Goal: Use online tool/utility: Utilize a website feature to perform a specific function

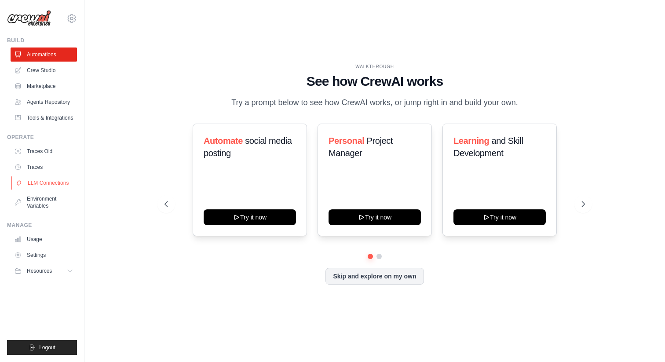
click at [43, 186] on link "LLM Connections" at bounding box center [44, 183] width 66 height 14
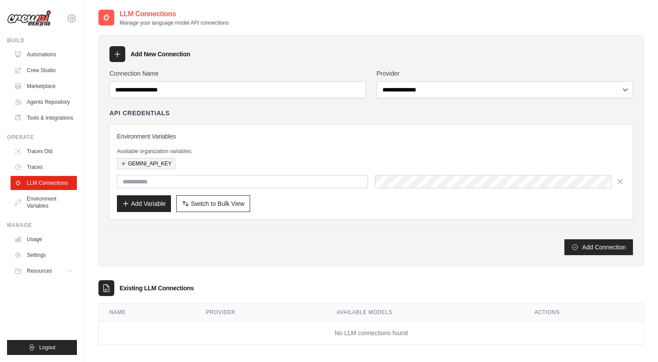
click at [157, 163] on button "GEMINI_API_KEY" at bounding box center [146, 163] width 58 height 11
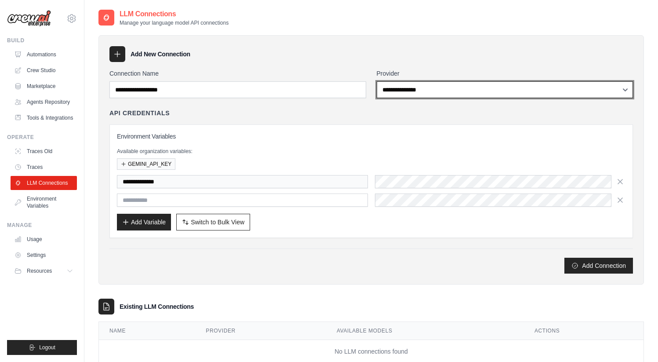
click at [434, 92] on select "**********" at bounding box center [505, 89] width 257 height 17
select select "******"
click at [377, 81] on select "**********" at bounding box center [505, 89] width 257 height 17
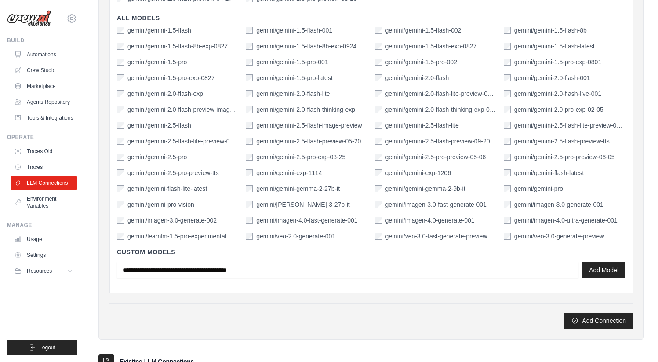
scroll to position [293, 0]
click at [582, 317] on button "Add Connection" at bounding box center [599, 320] width 69 height 16
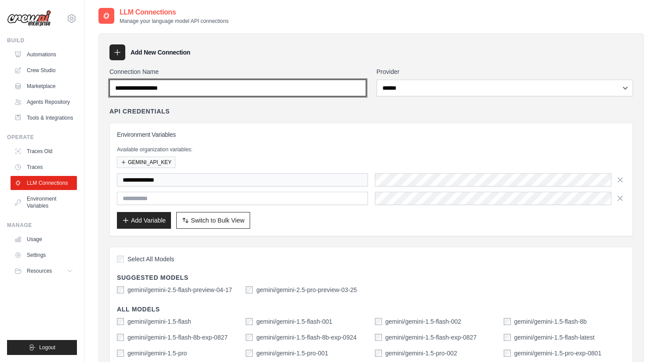
scroll to position [0, 0]
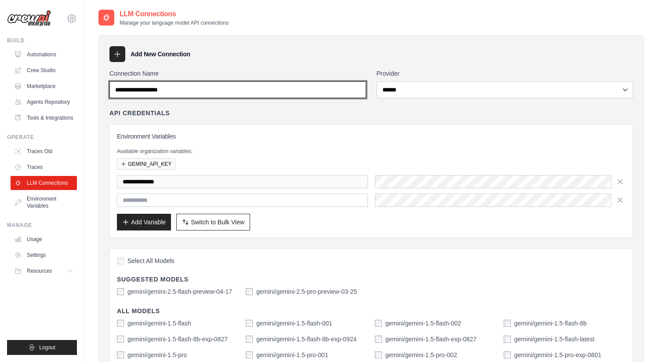
drag, startPoint x: 189, startPoint y: 90, endPoint x: 129, endPoint y: 93, distance: 59.9
click at [129, 93] on input "Connection Name" at bounding box center [237, 89] width 257 height 17
click at [138, 92] on input "Connection Name" at bounding box center [237, 89] width 257 height 17
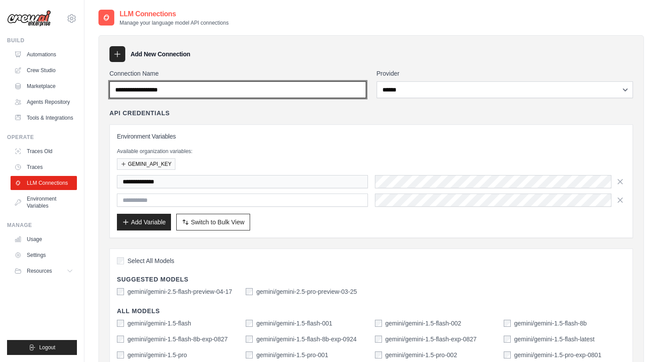
click at [120, 89] on input "Connection Name" at bounding box center [237, 89] width 257 height 17
click at [123, 89] on input "Connection Name" at bounding box center [237, 89] width 257 height 17
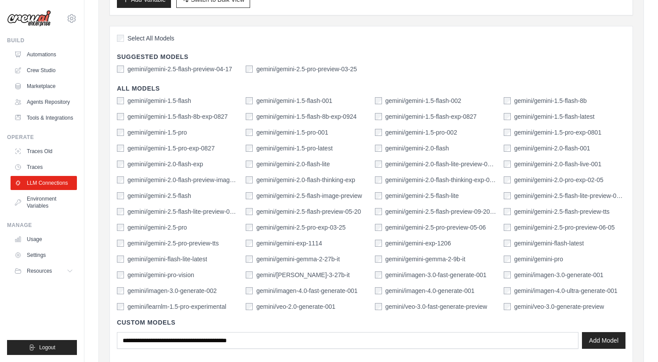
scroll to position [372, 0]
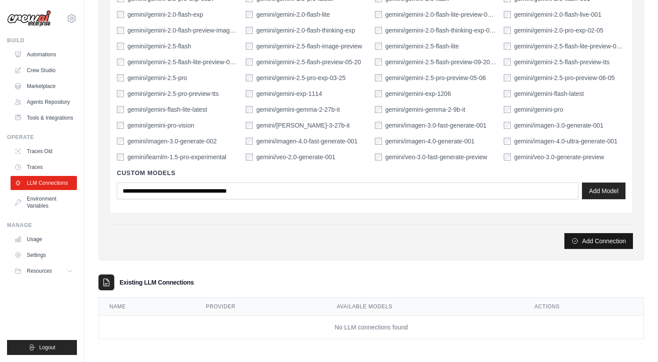
type input "******"
click at [606, 243] on button "Add Connection" at bounding box center [599, 241] width 69 height 16
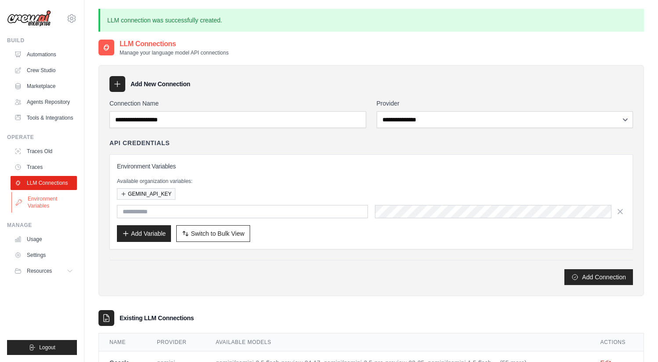
click at [49, 204] on link "Environment Variables" at bounding box center [44, 202] width 66 height 21
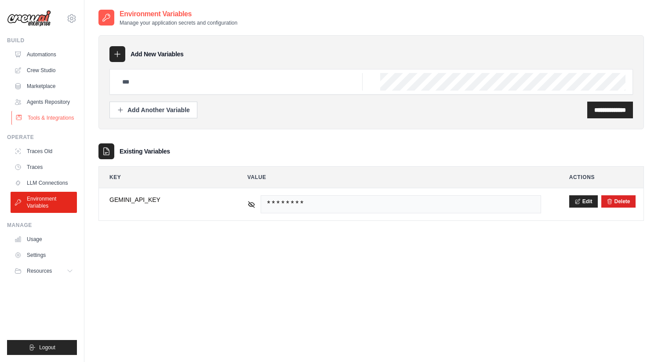
click at [52, 118] on link "Tools & Integrations" at bounding box center [44, 118] width 66 height 14
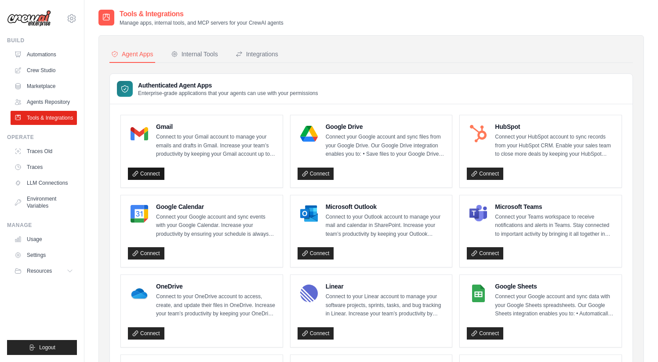
click at [143, 171] on link "Connect" at bounding box center [146, 174] width 36 height 12
click at [185, 52] on div "Internal Tools" at bounding box center [194, 54] width 47 height 9
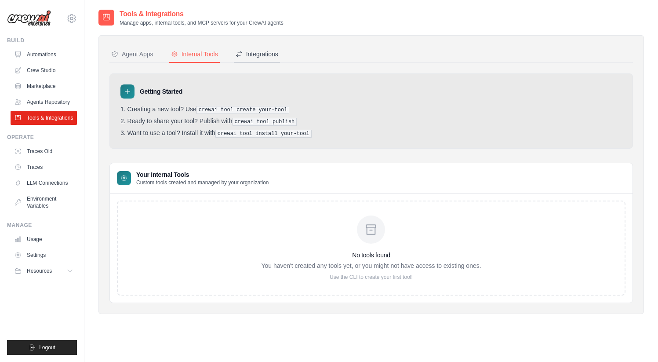
click at [260, 52] on div "Integrations" at bounding box center [257, 54] width 43 height 9
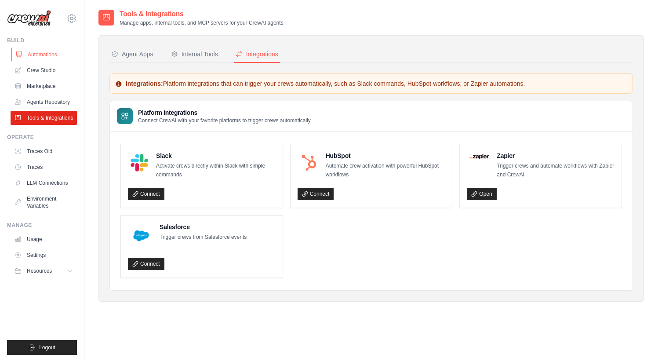
click at [57, 54] on link "Automations" at bounding box center [44, 54] width 66 height 14
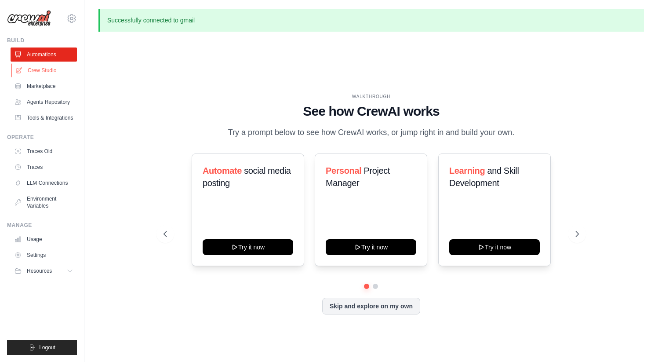
click at [45, 67] on link "Crew Studio" at bounding box center [44, 70] width 66 height 14
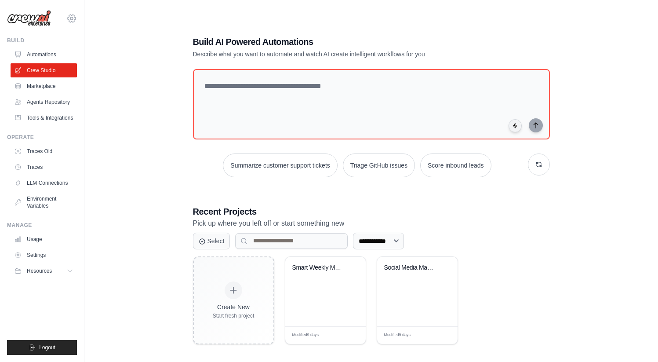
click at [73, 22] on icon at bounding box center [71, 18] width 11 height 11
click at [98, 55] on span "Settings" at bounding box center [109, 54] width 69 height 9
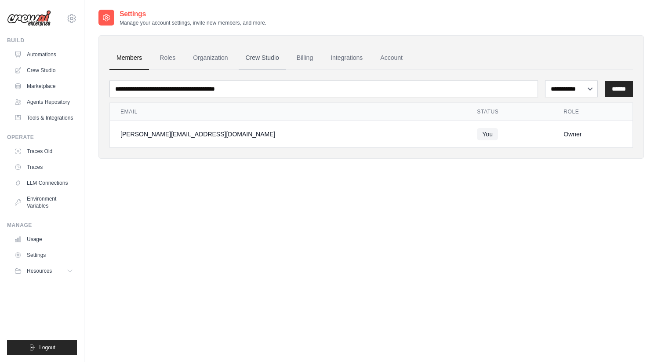
click at [256, 57] on link "Crew Studio" at bounding box center [262, 58] width 47 height 24
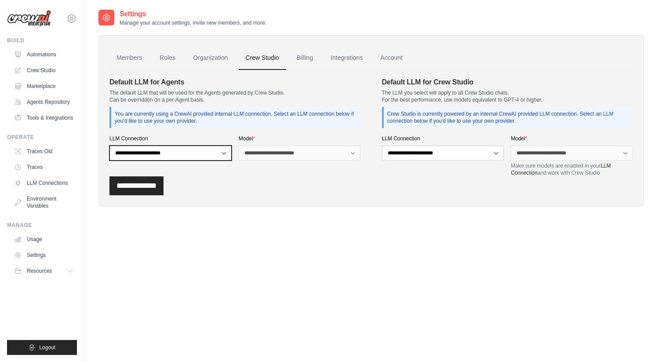
click at [224, 155] on select "**********" at bounding box center [170, 153] width 122 height 15
select select "******"
click at [109, 146] on select "**********" at bounding box center [170, 153] width 122 height 15
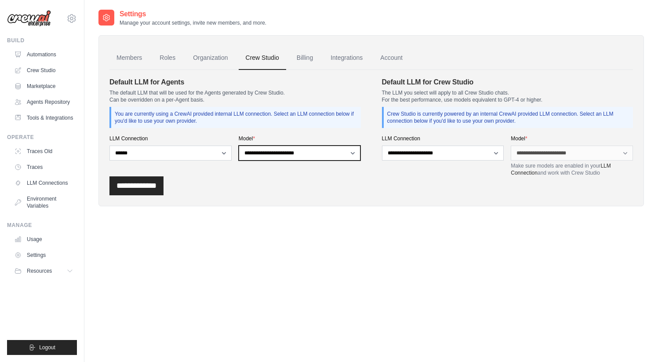
click at [272, 157] on select "**********" at bounding box center [300, 153] width 122 height 15
select select "**********"
click at [239, 146] on select "**********" at bounding box center [300, 153] width 122 height 15
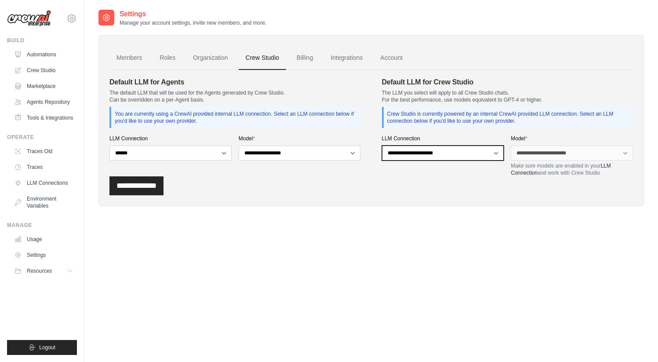
click at [438, 153] on select "**********" at bounding box center [443, 153] width 122 height 15
click at [382, 146] on select "**********" at bounding box center [443, 153] width 122 height 15
click at [159, 183] on input "**********" at bounding box center [136, 185] width 54 height 19
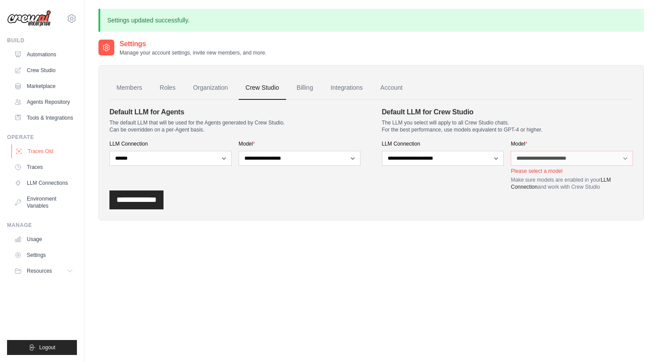
click at [49, 154] on link "Traces Old" at bounding box center [44, 151] width 66 height 14
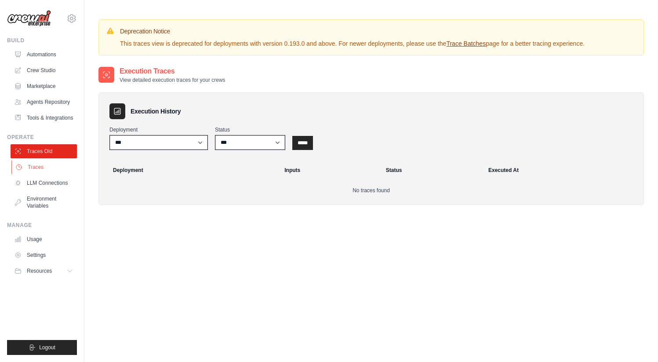
click at [41, 164] on link "Traces" at bounding box center [44, 167] width 66 height 14
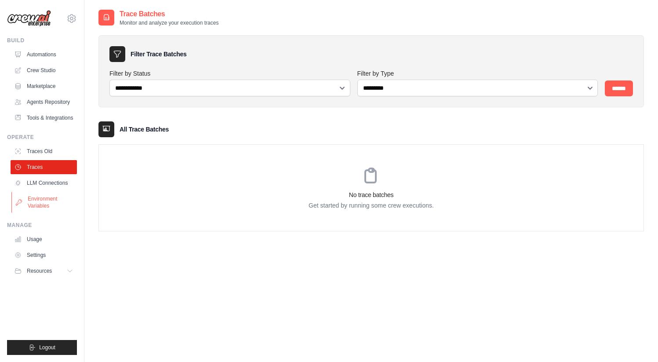
click at [41, 203] on link "Environment Variables" at bounding box center [44, 202] width 66 height 21
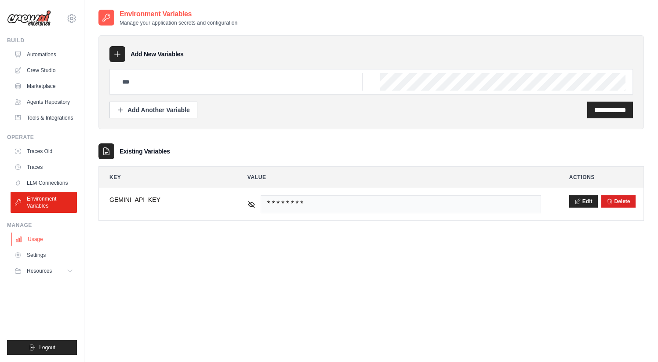
click at [39, 239] on link "Usage" at bounding box center [44, 239] width 66 height 14
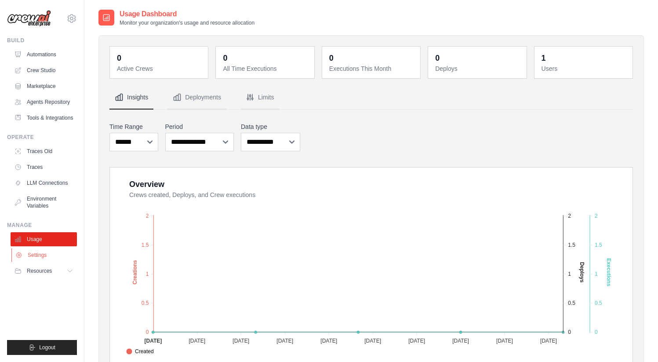
click at [36, 258] on link "Settings" at bounding box center [44, 255] width 66 height 14
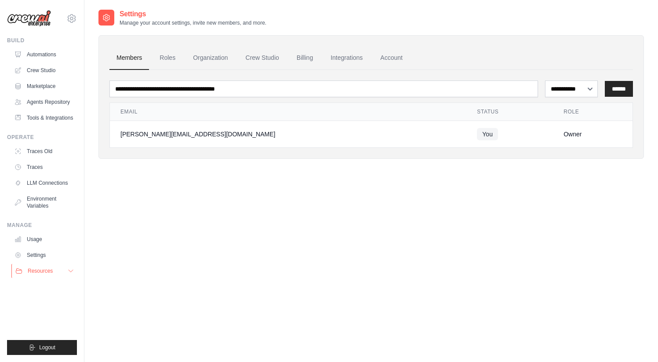
click at [36, 271] on span "Resources" at bounding box center [40, 270] width 25 height 7
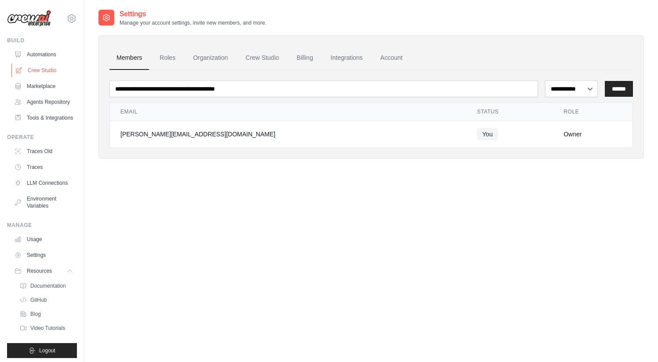
click at [43, 72] on link "Crew Studio" at bounding box center [44, 70] width 66 height 14
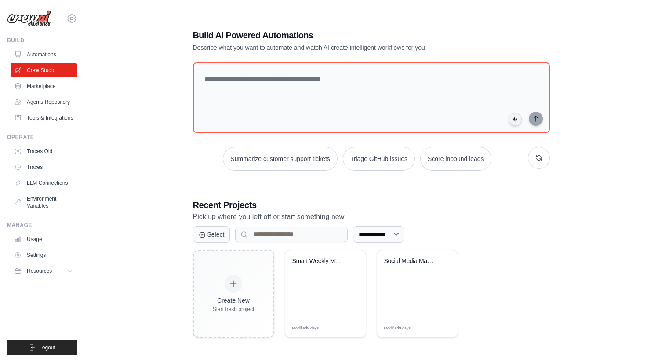
scroll to position [18, 0]
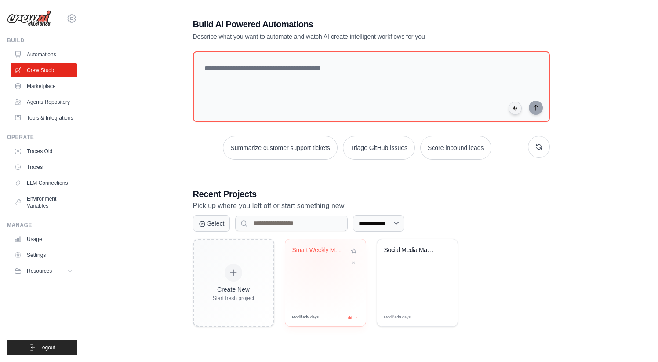
click at [319, 256] on div "Smart Weekly Meal Planner" at bounding box center [325, 256] width 66 height 20
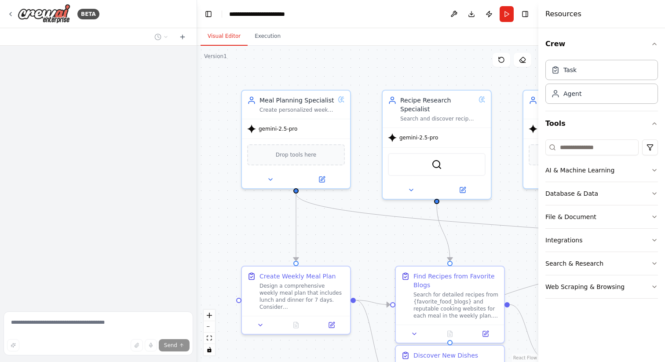
scroll to position [3597, 0]
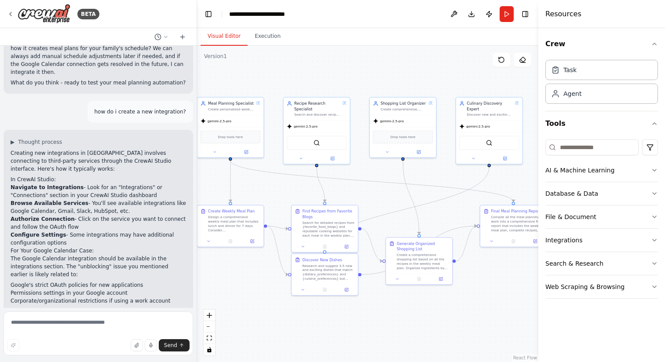
drag, startPoint x: 373, startPoint y: 215, endPoint x: 280, endPoint y: 184, distance: 98.5
click at [280, 184] on div ".deletable-edge-delete-btn { width: 20px; height: 20px; border: 0px solid #ffff…" at bounding box center [367, 204] width 341 height 316
click at [508, 18] on button "Run" at bounding box center [507, 14] width 14 height 16
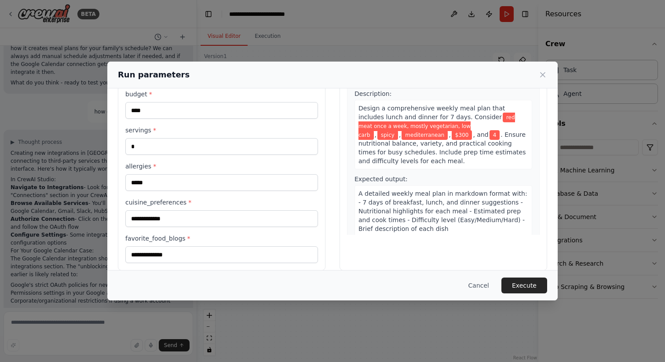
scroll to position [76, 0]
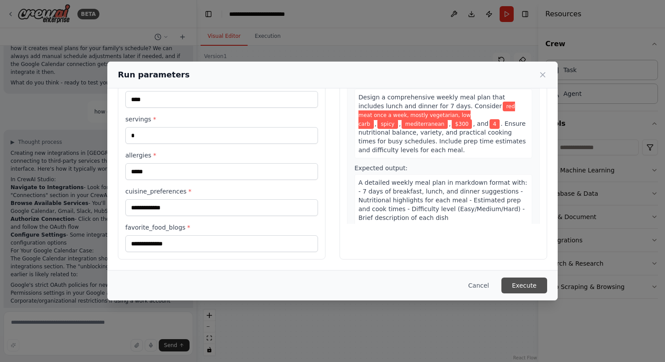
click at [526, 288] on button "Execute" at bounding box center [524, 285] width 46 height 16
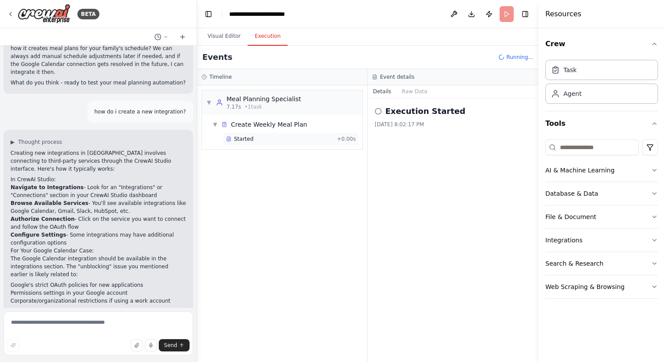
click at [240, 140] on span "Started" at bounding box center [243, 138] width 19 height 7
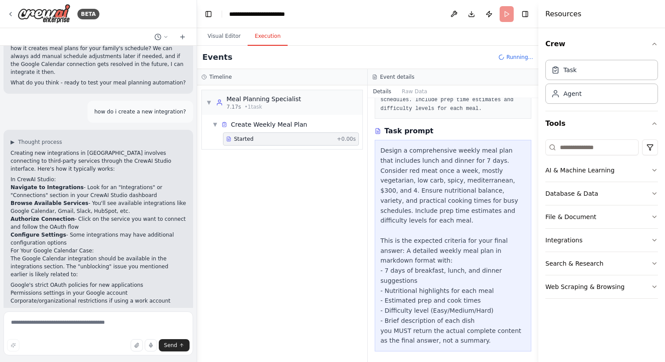
scroll to position [120, 0]
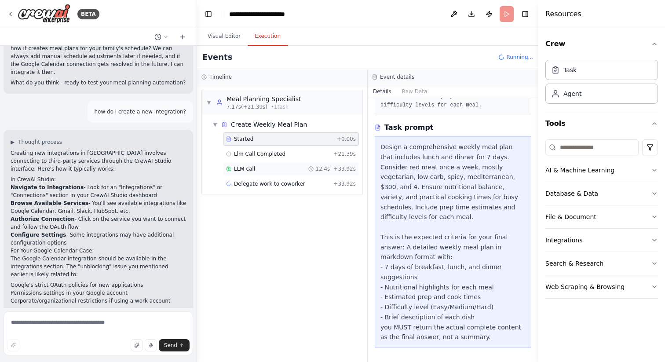
click at [253, 169] on span "LLM call" at bounding box center [244, 168] width 21 height 7
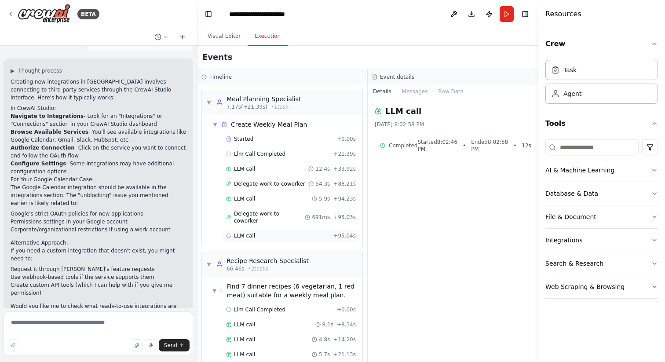
scroll to position [125, 0]
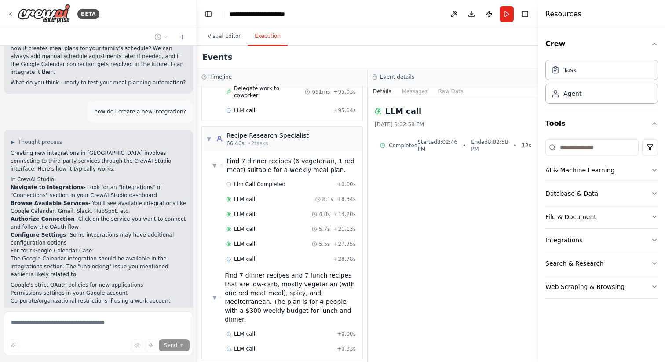
scroll to position [3625, 0]
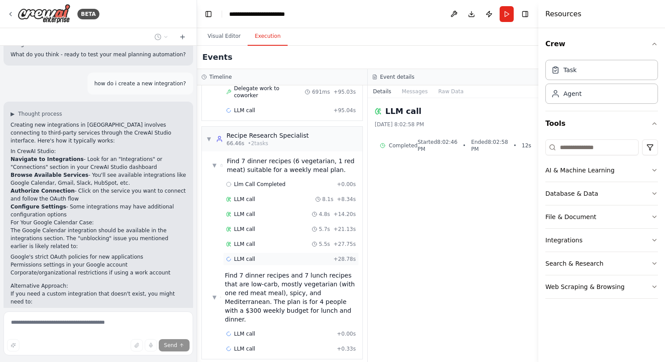
click at [247, 255] on span "LLM call" at bounding box center [244, 258] width 21 height 7
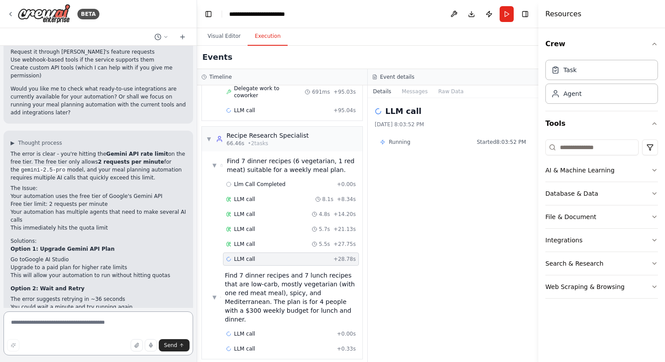
scroll to position [3902, 0]
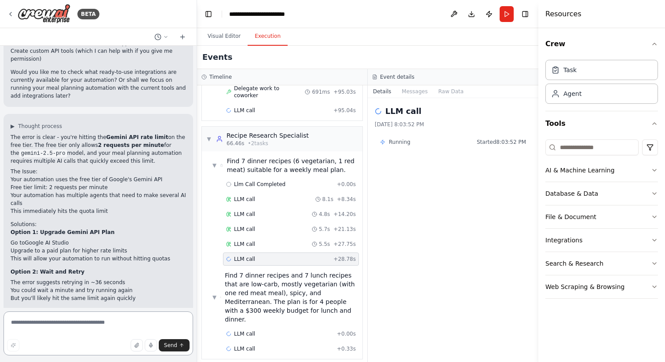
click at [74, 324] on textarea at bounding box center [99, 333] width 190 height 44
type textarea "**********"
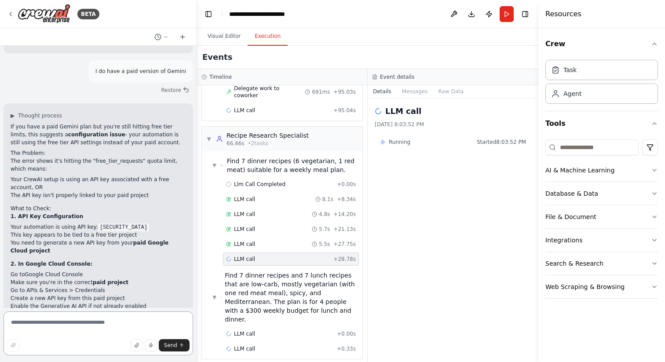
scroll to position [4269, 0]
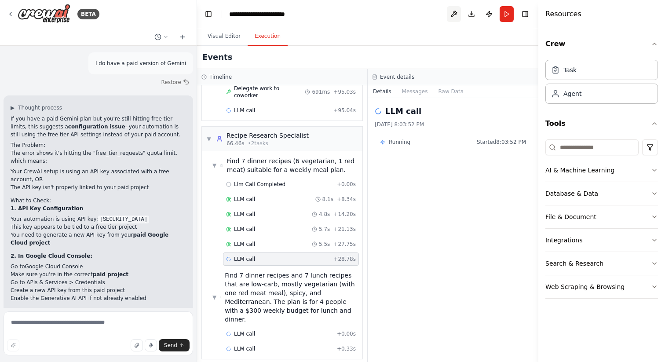
click at [451, 15] on button at bounding box center [454, 14] width 14 height 16
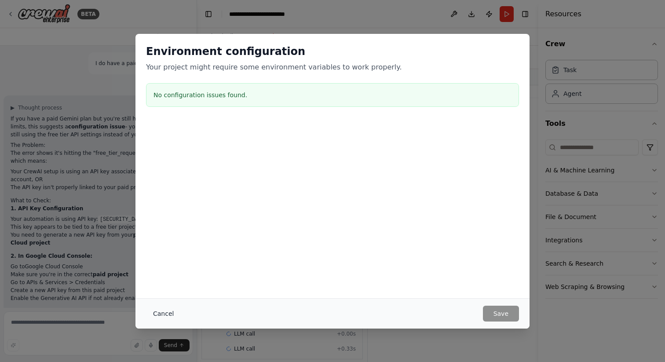
click at [160, 317] on button "Cancel" at bounding box center [163, 314] width 35 height 16
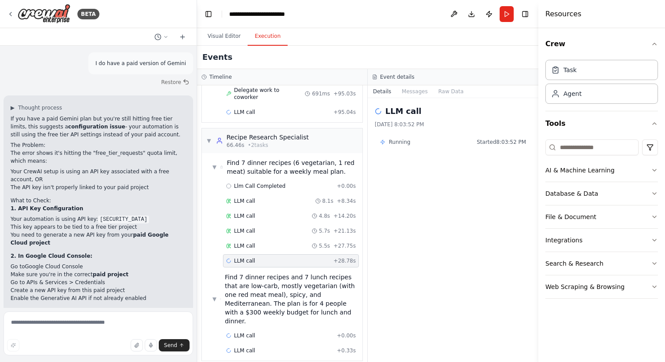
scroll to position [116, 0]
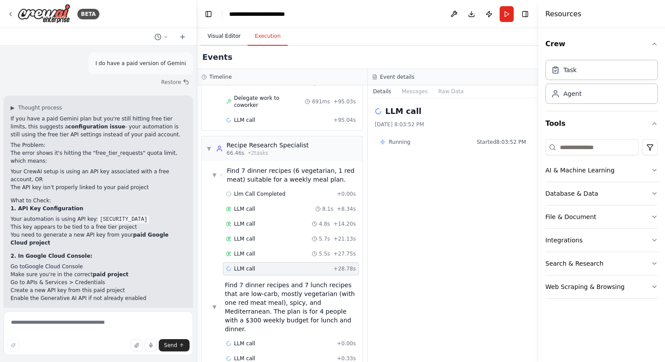
click at [217, 37] on button "Visual Editor" at bounding box center [224, 36] width 47 height 18
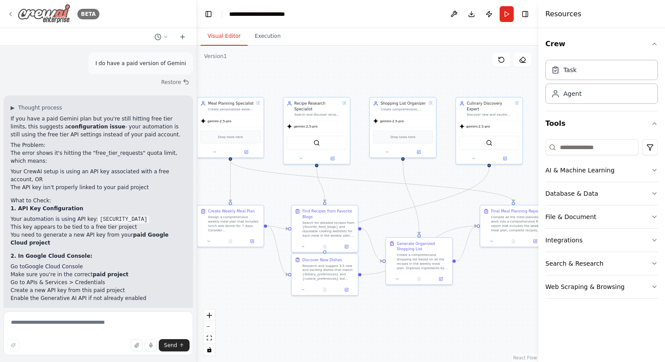
click at [43, 16] on img at bounding box center [44, 14] width 53 height 20
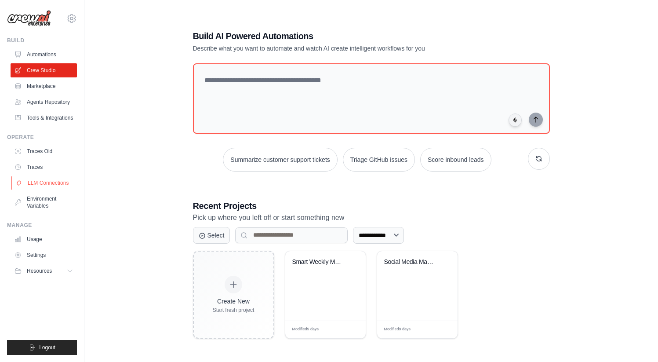
click at [55, 186] on link "LLM Connections" at bounding box center [44, 183] width 66 height 14
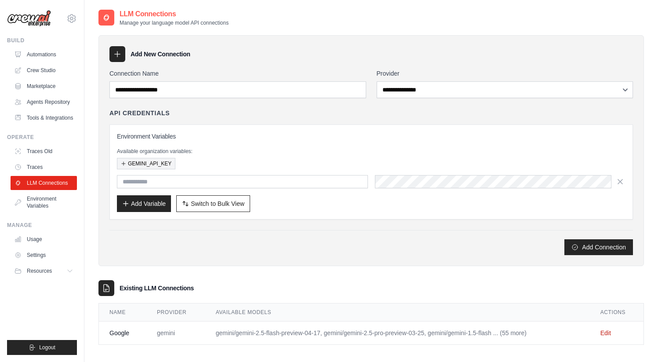
click at [149, 163] on button "GEMINI_API_KEY" at bounding box center [146, 163] width 58 height 11
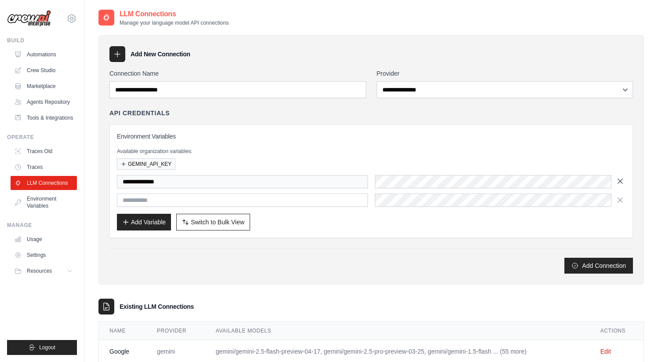
click at [622, 184] on icon "button" at bounding box center [620, 181] width 9 height 9
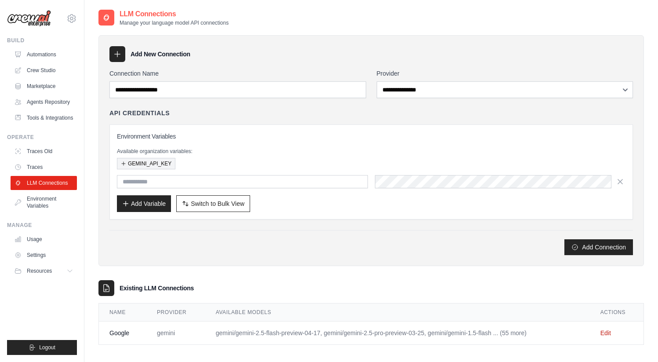
click at [125, 165] on icon "button" at bounding box center [123, 163] width 5 height 5
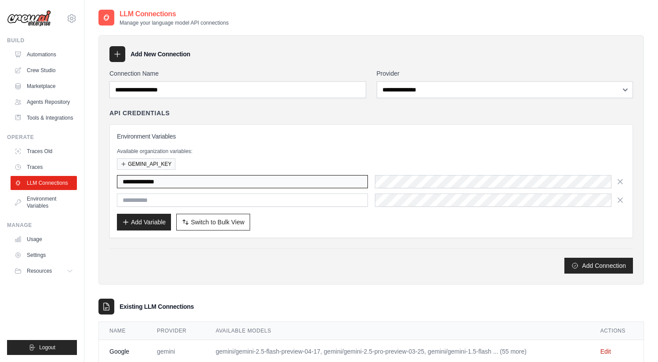
click at [135, 181] on input "**********" at bounding box center [242, 181] width 251 height 13
click at [145, 182] on input "**********" at bounding box center [242, 181] width 251 height 13
click at [179, 182] on input "**********" at bounding box center [242, 181] width 251 height 13
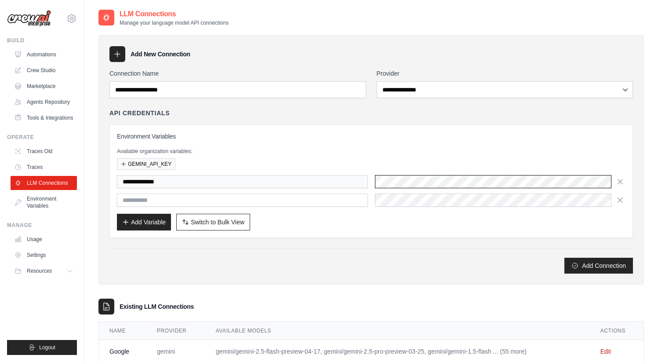
click at [371, 182] on div "**********" at bounding box center [371, 181] width 509 height 13
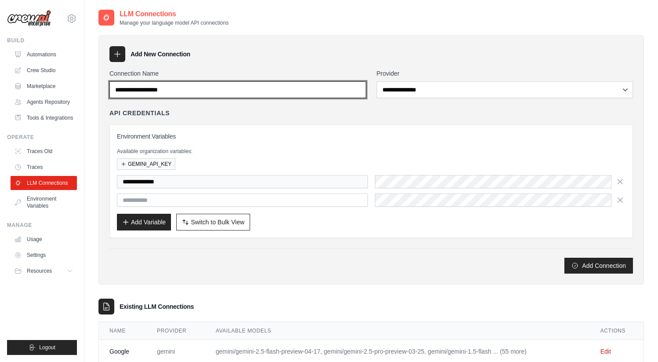
click at [336, 92] on input "Connection Name" at bounding box center [237, 89] width 257 height 17
type input "******"
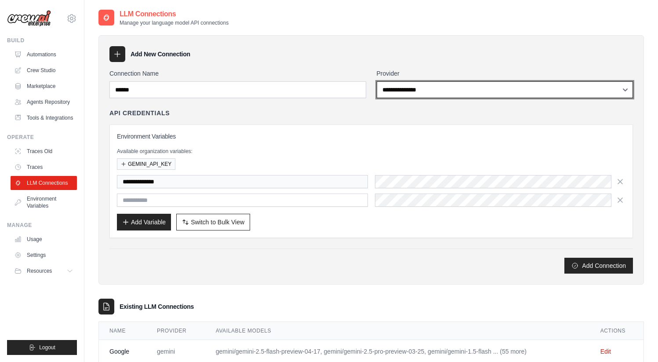
click at [413, 93] on select "**********" at bounding box center [505, 89] width 257 height 17
select select "******"
click at [377, 81] on select "**********" at bounding box center [505, 89] width 257 height 17
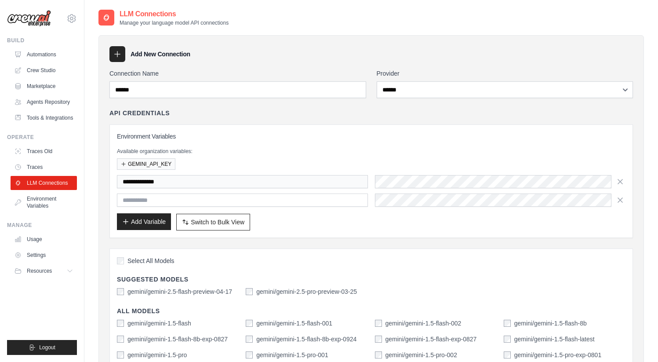
click at [160, 223] on button "Add Variable" at bounding box center [144, 221] width 54 height 17
click at [158, 222] on button "Add Variable" at bounding box center [144, 221] width 54 height 17
click at [145, 220] on button "Add Variable" at bounding box center [144, 221] width 54 height 17
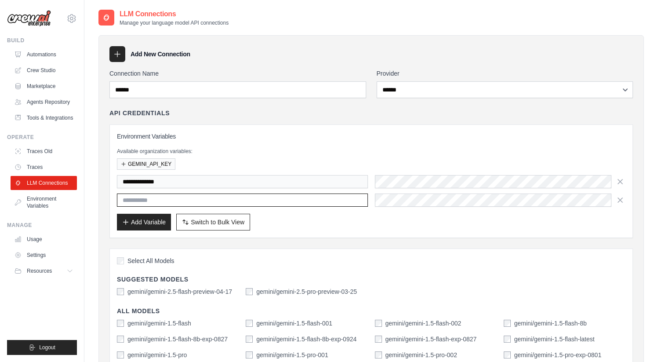
click at [163, 199] on input "text" at bounding box center [242, 199] width 251 height 13
click at [123, 164] on icon "button" at bounding box center [124, 164] width 4 height 4
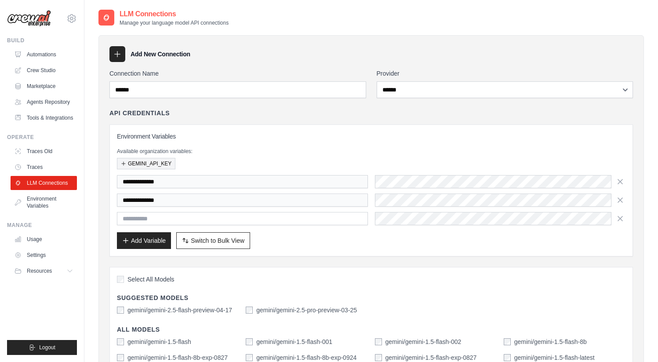
click at [123, 164] on icon "button" at bounding box center [124, 164] width 4 height 4
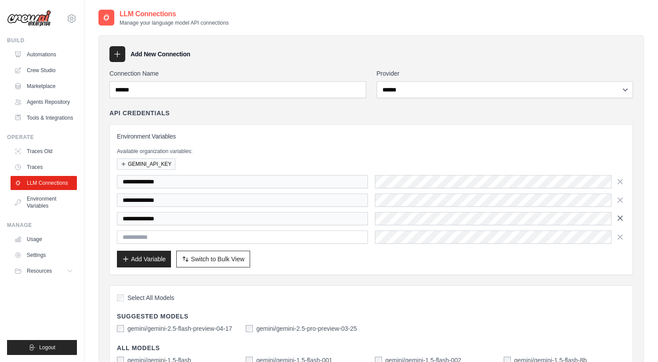
click at [620, 219] on icon "button" at bounding box center [620, 218] width 9 height 9
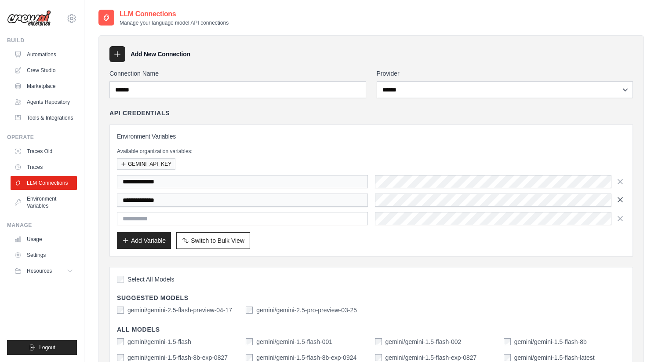
click at [618, 203] on icon "button" at bounding box center [620, 199] width 9 height 9
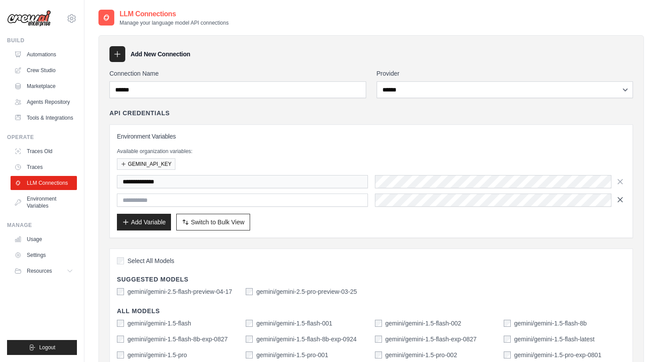
click at [622, 183] on icon "button" at bounding box center [620, 181] width 9 height 9
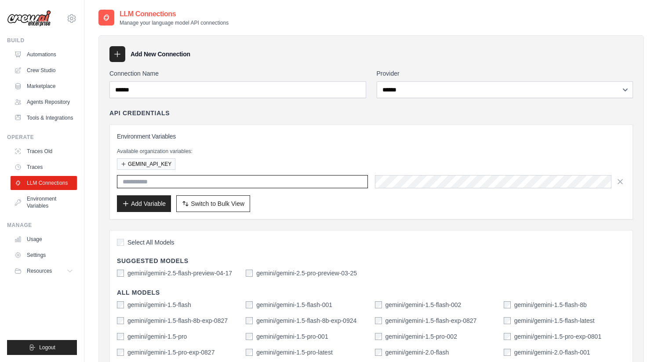
click at [205, 183] on input "text" at bounding box center [242, 181] width 251 height 13
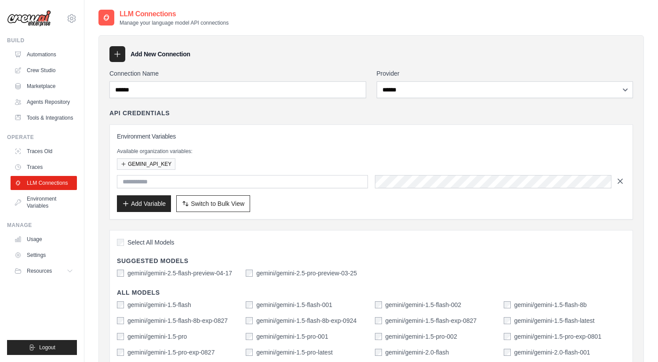
click at [620, 180] on icon "button" at bounding box center [620, 181] width 9 height 9
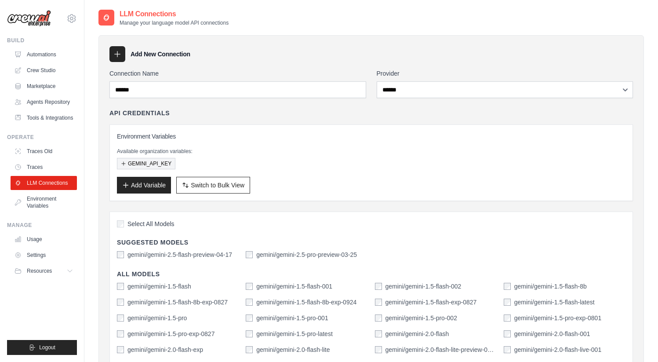
click at [161, 162] on button "GEMINI_API_KEY" at bounding box center [146, 163] width 58 height 11
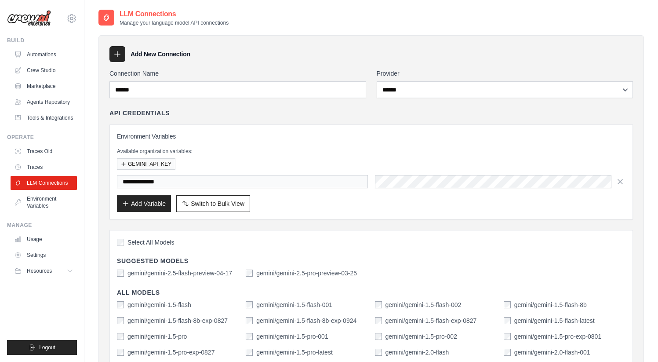
click at [620, 182] on icon "button" at bounding box center [620, 181] width 9 height 9
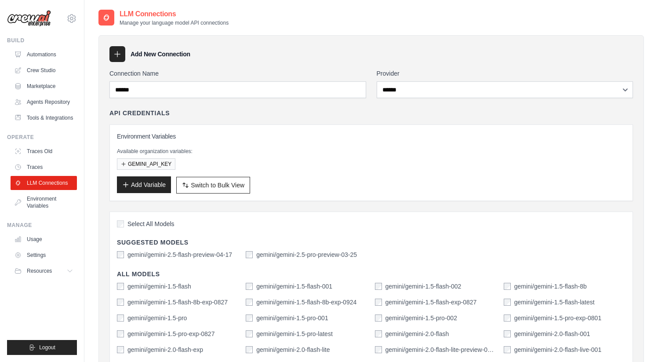
click at [132, 186] on button "Add Variable" at bounding box center [144, 184] width 54 height 17
click at [150, 183] on button "Add Variable" at bounding box center [144, 184] width 54 height 17
click at [150, 163] on button "GEMINI_API_KEY" at bounding box center [146, 163] width 58 height 11
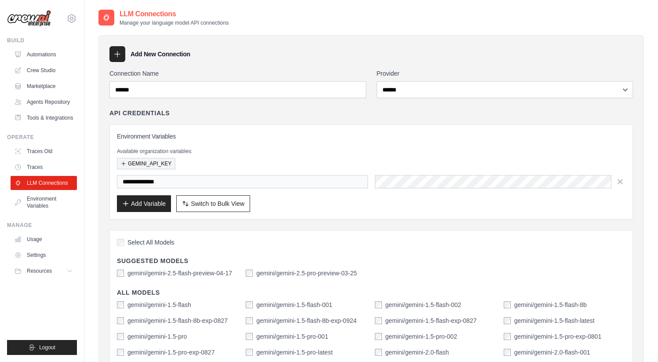
click at [150, 163] on button "GEMINI_API_KEY" at bounding box center [146, 163] width 58 height 11
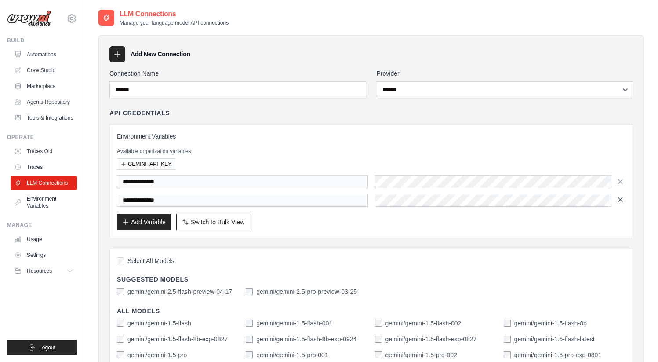
click at [620, 200] on icon "button" at bounding box center [620, 199] width 9 height 9
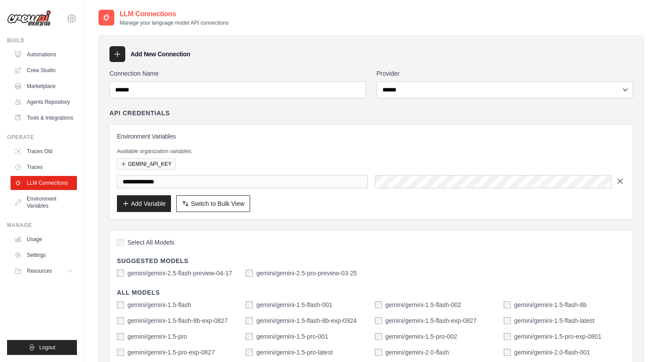
click at [619, 184] on icon "button" at bounding box center [620, 181] width 9 height 9
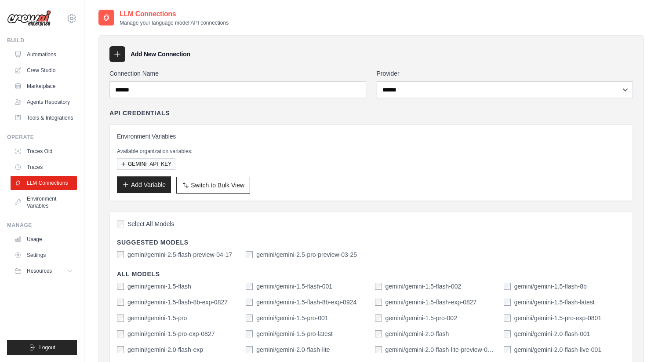
click at [125, 187] on icon "button" at bounding box center [125, 184] width 7 height 7
click at [129, 184] on icon "button" at bounding box center [125, 184] width 7 height 7
click at [146, 185] on button "Add Variable" at bounding box center [144, 184] width 54 height 17
click at [155, 183] on button "Add Variable" at bounding box center [144, 184] width 54 height 17
click at [156, 183] on button "Add Variable" at bounding box center [144, 184] width 54 height 17
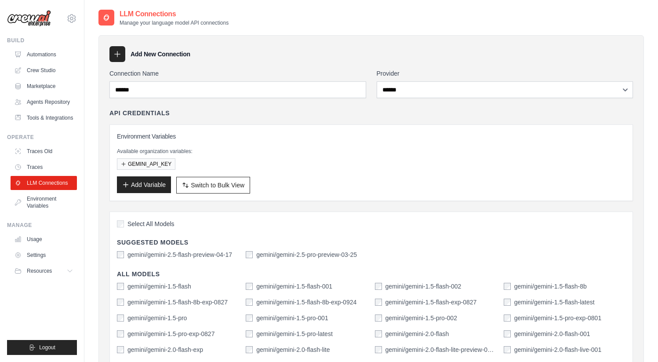
click at [156, 183] on button "Add Variable" at bounding box center [144, 184] width 54 height 17
click at [155, 183] on button "Add Variable" at bounding box center [144, 184] width 54 height 17
click at [154, 183] on button "Add Variable" at bounding box center [144, 184] width 54 height 17
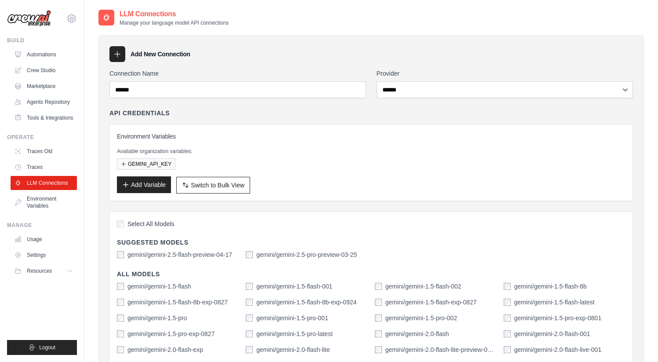
click at [154, 183] on button "Add Variable" at bounding box center [144, 184] width 54 height 17
click at [120, 58] on icon at bounding box center [117, 54] width 9 height 9
click at [116, 54] on icon at bounding box center [118, 54] width 6 height 6
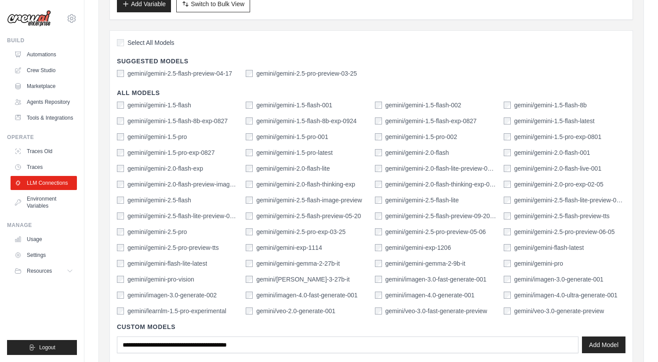
scroll to position [335, 0]
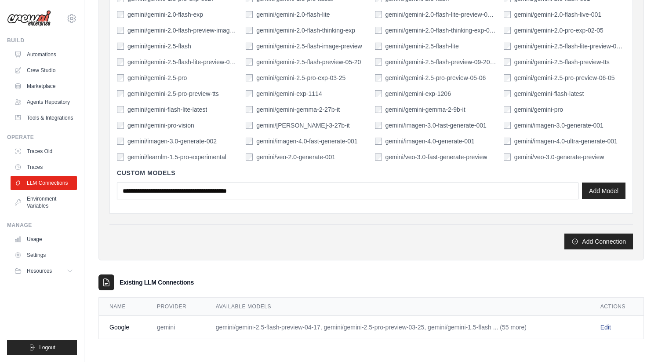
click at [602, 327] on link "Edit" at bounding box center [606, 327] width 11 height 7
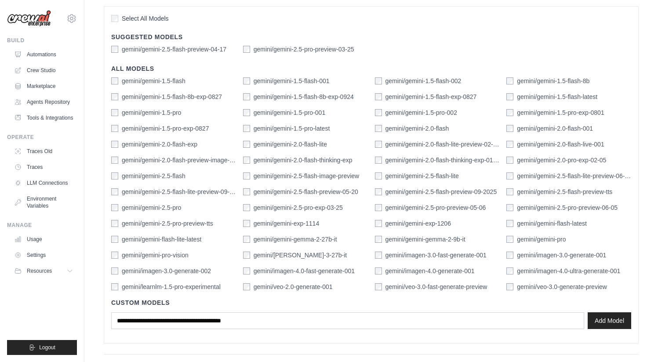
scroll to position [261, 0]
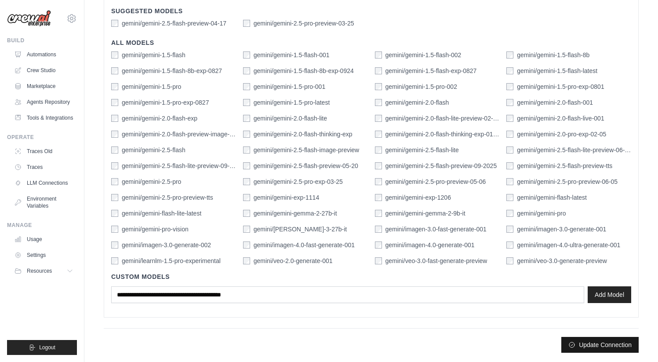
click at [621, 343] on button "Update Connection" at bounding box center [600, 345] width 77 height 16
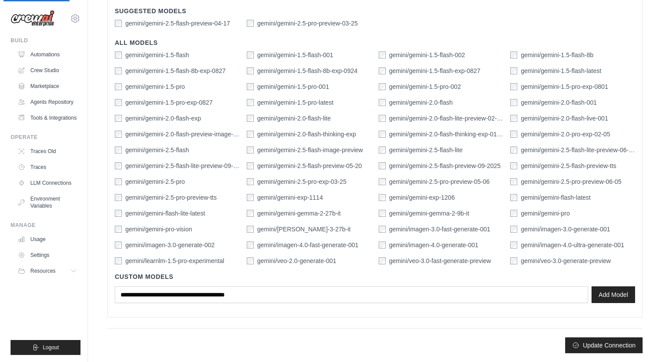
scroll to position [0, 0]
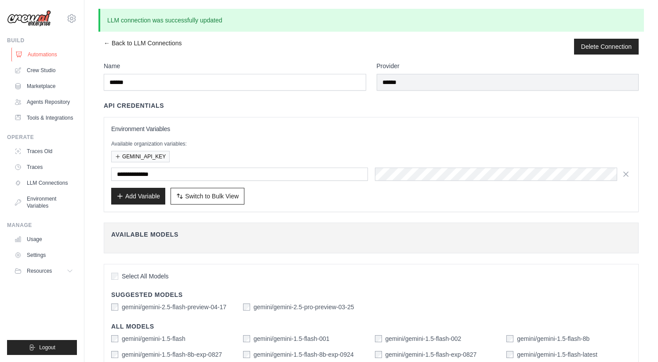
click at [33, 57] on link "Automations" at bounding box center [44, 54] width 66 height 14
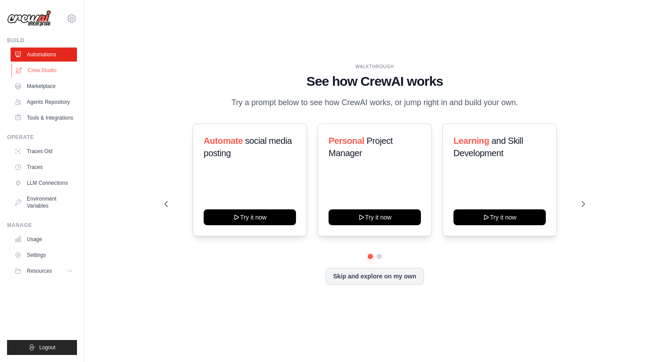
click at [58, 71] on link "Crew Studio" at bounding box center [44, 70] width 66 height 14
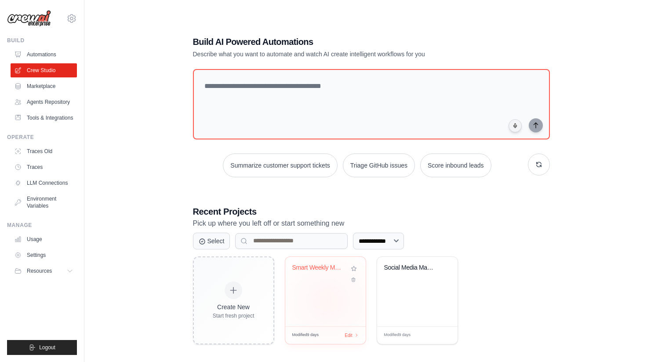
click at [328, 300] on div "Smart Weekly Meal Planner" at bounding box center [325, 291] width 80 height 69
click at [53, 103] on link "Agents Repository" at bounding box center [44, 102] width 66 height 14
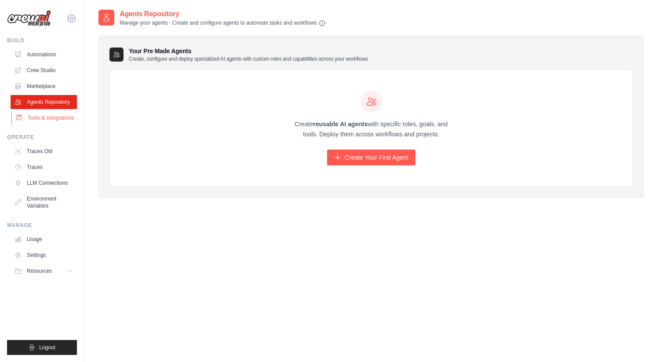
click at [53, 116] on link "Tools & Integrations" at bounding box center [44, 118] width 66 height 14
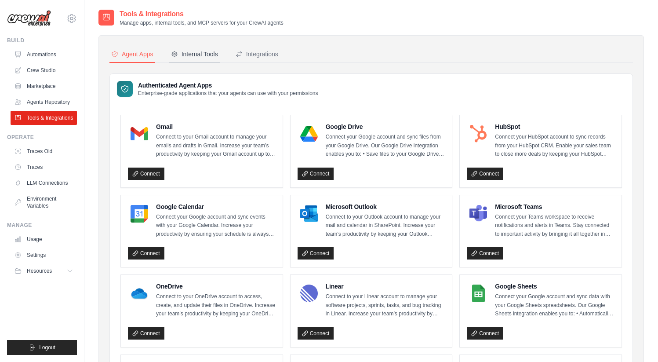
click at [195, 53] on div "Internal Tools" at bounding box center [194, 54] width 47 height 9
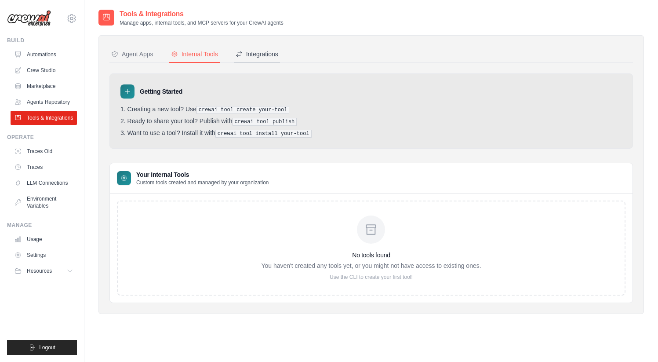
click at [255, 53] on div "Integrations" at bounding box center [257, 54] width 43 height 9
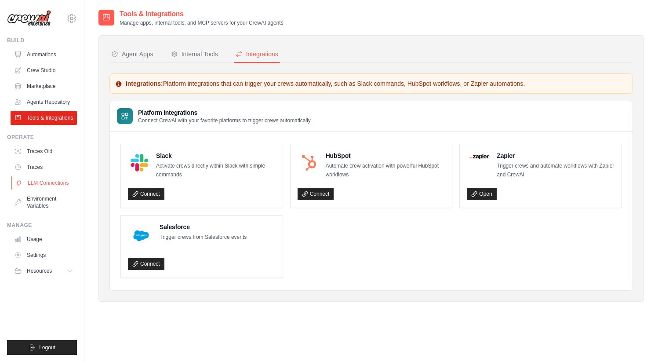
click at [42, 181] on link "LLM Connections" at bounding box center [44, 183] width 66 height 14
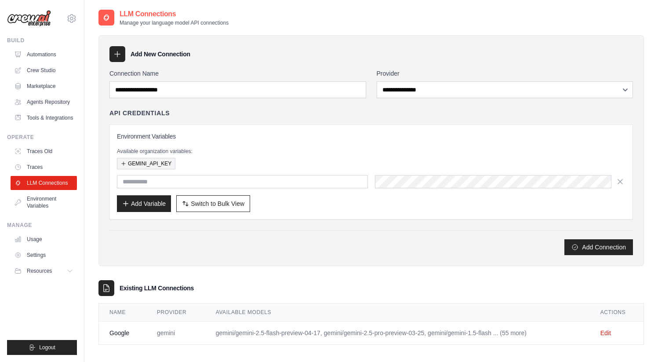
click at [164, 163] on button "GEMINI_API_KEY" at bounding box center [146, 163] width 58 height 11
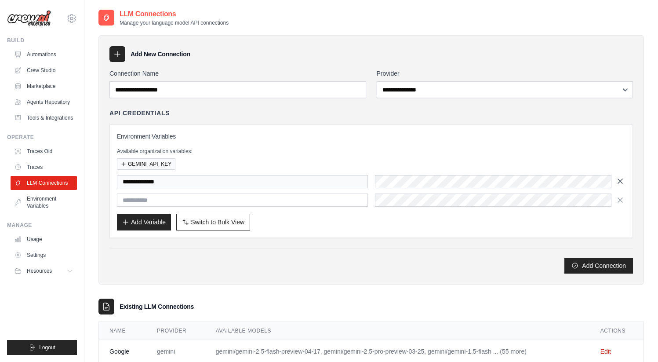
click at [620, 182] on icon "button" at bounding box center [620, 181] width 4 height 4
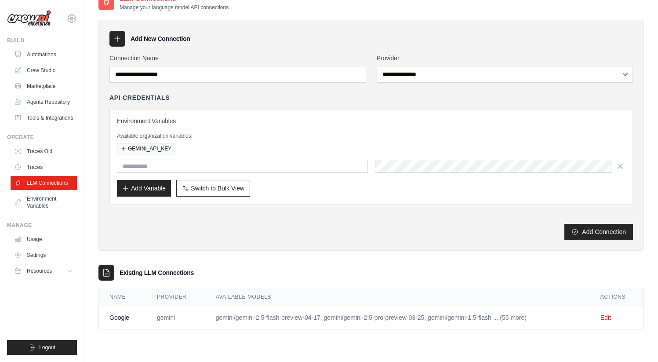
scroll to position [18, 0]
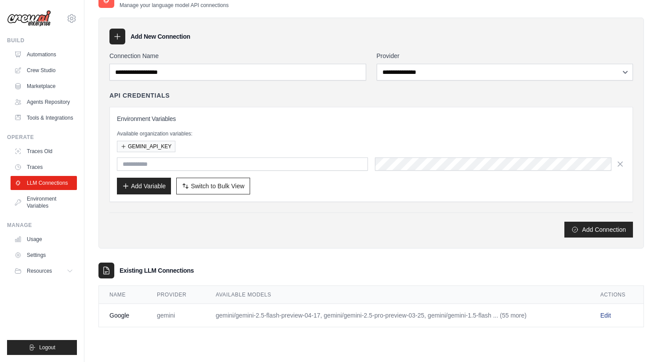
click at [609, 316] on link "Edit" at bounding box center [606, 315] width 11 height 7
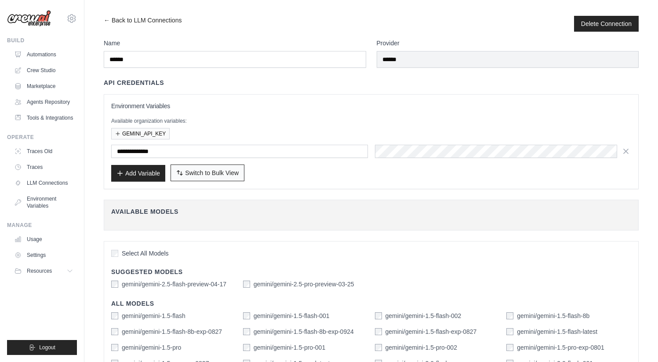
click at [220, 177] on button "Switch to Bulk View Switch to Table View" at bounding box center [208, 172] width 74 height 17
type textarea "**********"
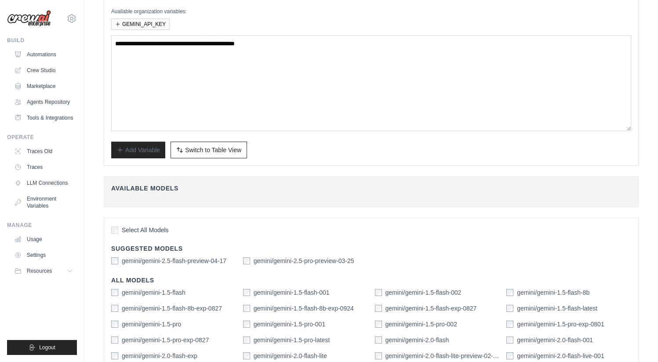
scroll to position [346, 0]
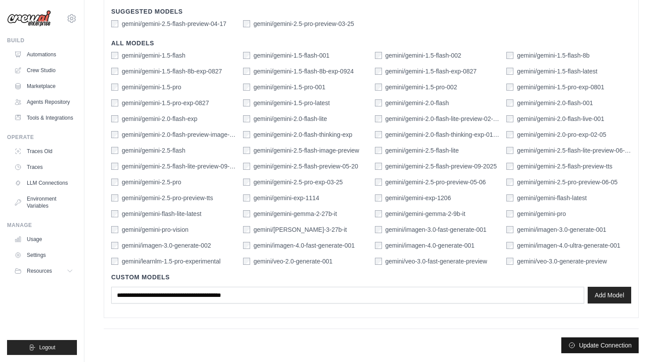
click at [576, 345] on button "Update Connection" at bounding box center [600, 345] width 77 height 16
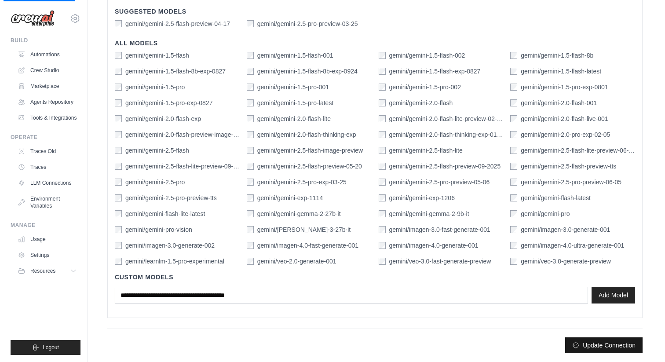
scroll to position [0, 0]
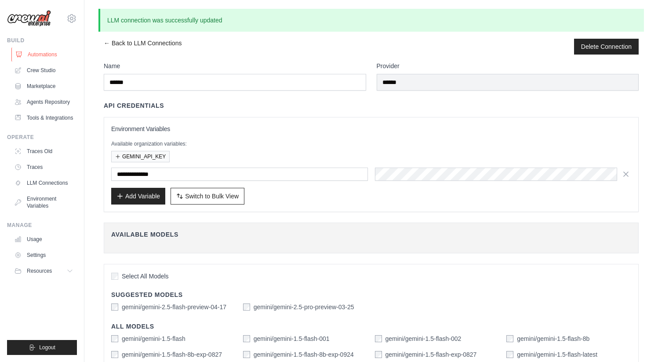
click at [38, 56] on link "Automations" at bounding box center [44, 54] width 66 height 14
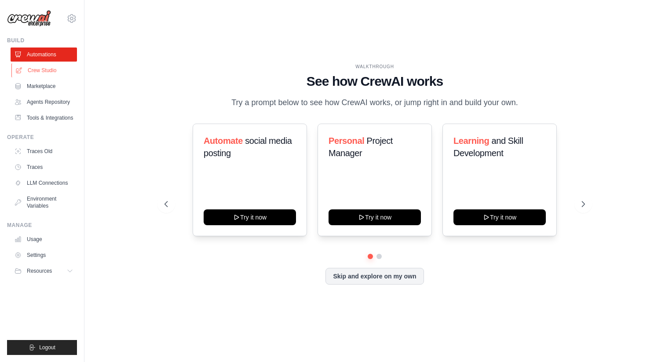
click at [40, 69] on link "Crew Studio" at bounding box center [44, 70] width 66 height 14
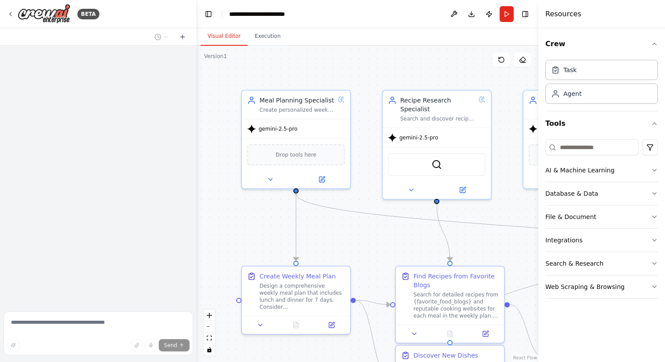
scroll to position [4269, 0]
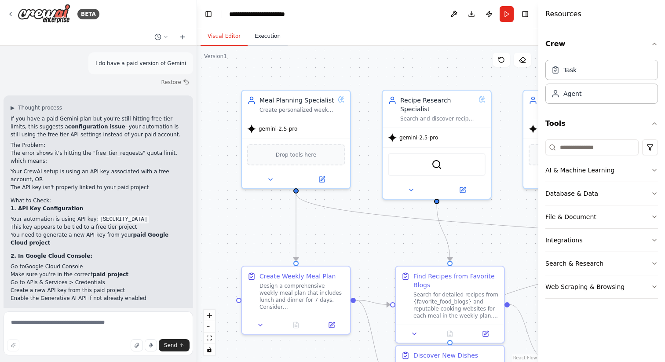
click at [266, 32] on button "Execution" at bounding box center [268, 36] width 40 height 18
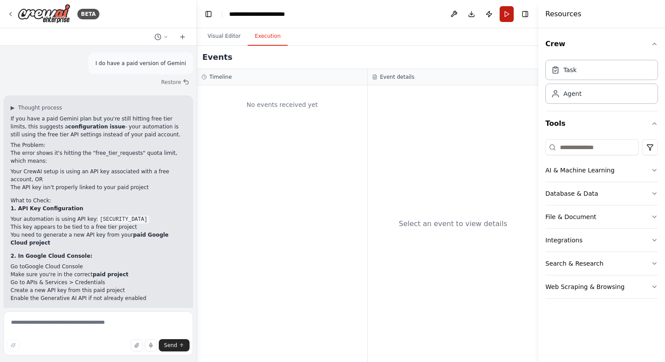
click at [508, 16] on button "Run" at bounding box center [507, 14] width 14 height 16
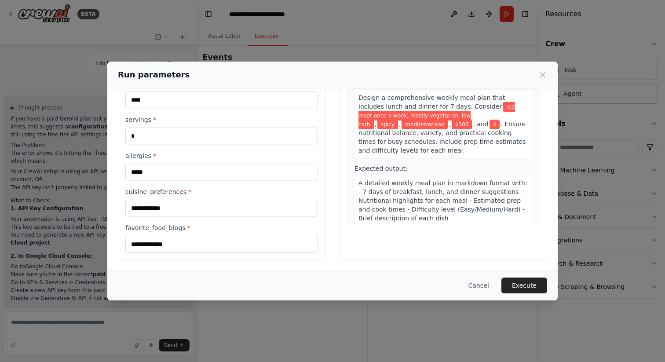
scroll to position [76, 0]
click at [529, 282] on button "Execute" at bounding box center [524, 285] width 46 height 16
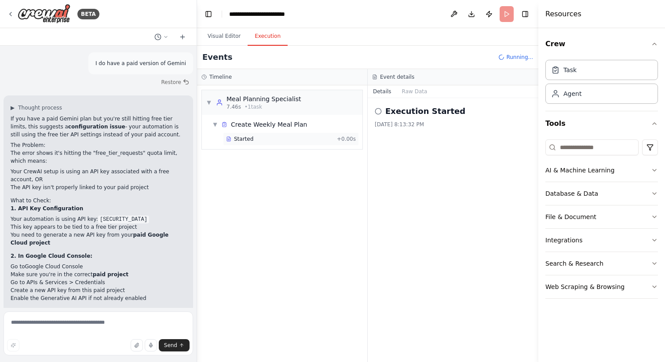
click at [254, 142] on div "Started + 0.00s" at bounding box center [291, 138] width 136 height 13
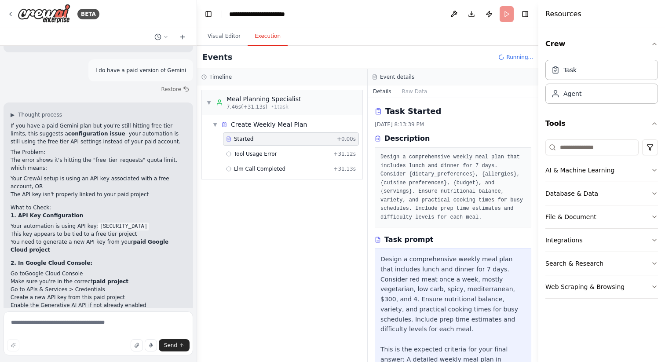
scroll to position [4269, 0]
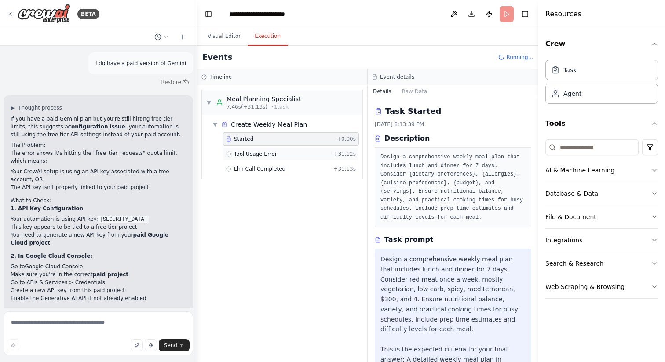
click at [264, 155] on span "Tool Usage Error" at bounding box center [255, 153] width 43 height 7
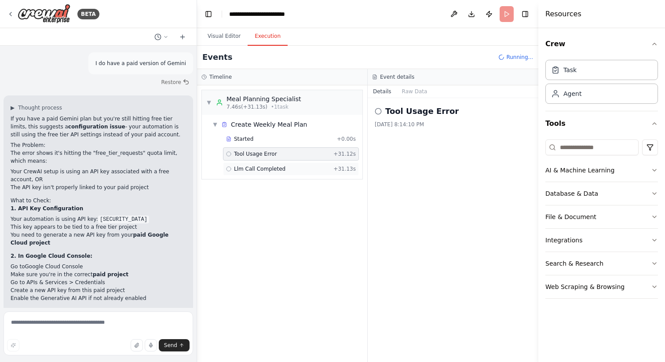
click at [283, 167] on span "Llm Call Completed" at bounding box center [259, 168] width 51 height 7
click at [276, 153] on span "Tool Usage Error" at bounding box center [255, 153] width 43 height 7
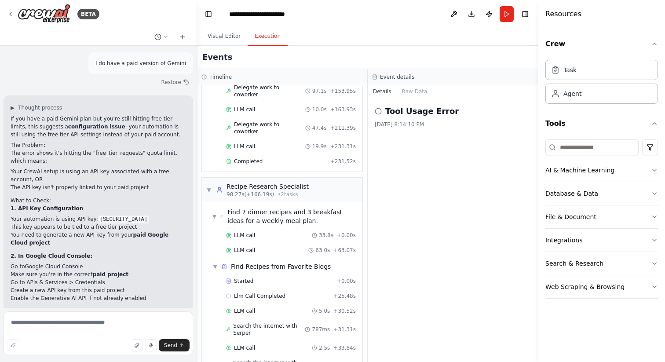
scroll to position [0, 0]
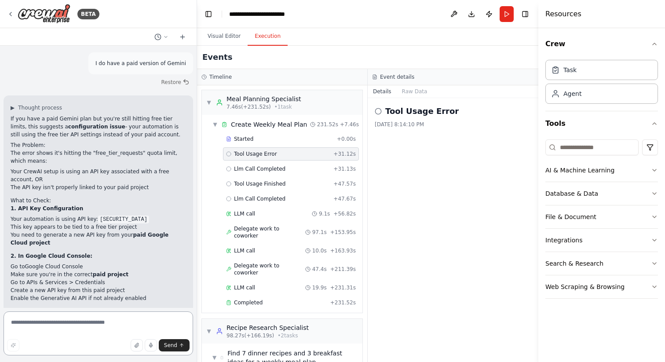
click at [115, 323] on textarea at bounding box center [99, 333] width 190 height 44
type textarea "**********"
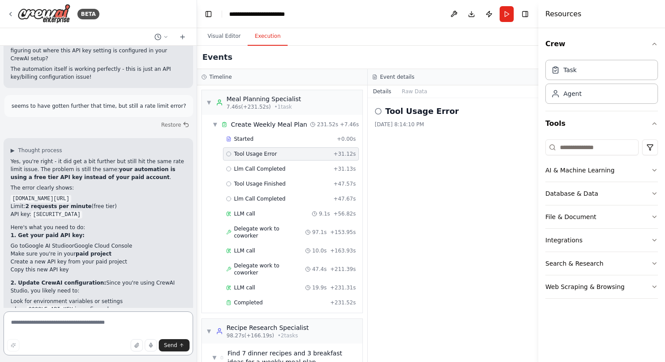
scroll to position [4485, 0]
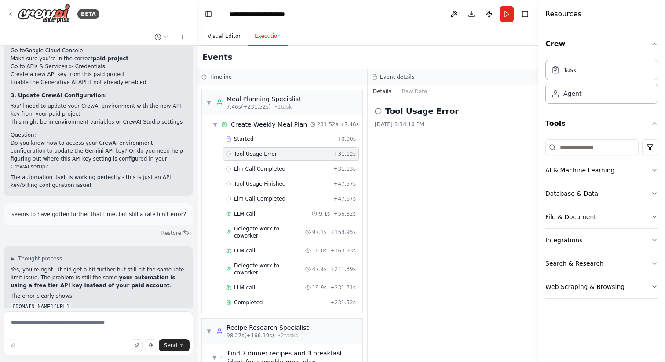
click at [227, 38] on button "Visual Editor" at bounding box center [224, 36] width 47 height 18
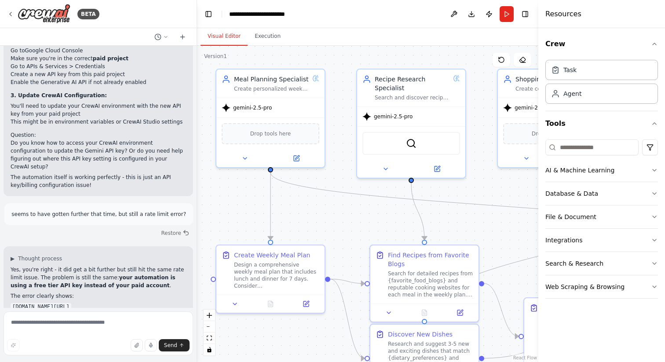
drag, startPoint x: 399, startPoint y: 225, endPoint x: 365, endPoint y: 206, distance: 38.8
click at [373, 204] on div ".deletable-edge-delete-btn { width: 20px; height: 20px; border: 0px solid #ffff…" at bounding box center [367, 204] width 341 height 316
click at [254, 109] on span "gemini-2.5-pro" at bounding box center [252, 106] width 39 height 7
click at [241, 157] on icon at bounding box center [244, 156] width 7 height 7
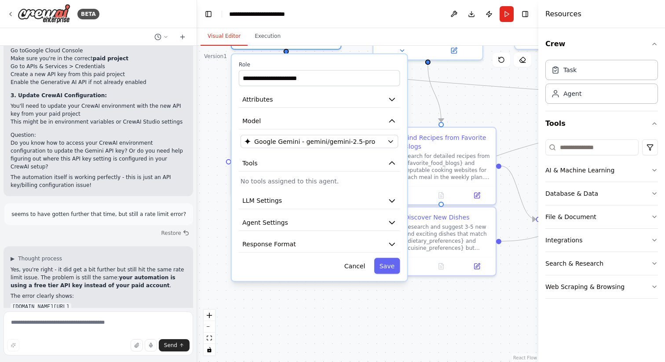
drag, startPoint x: 439, startPoint y: 226, endPoint x: 453, endPoint y: 114, distance: 113.0
click at [455, 113] on div ".deletable-edge-delete-btn { width: 20px; height: 20px; border: 0px solid #ffff…" at bounding box center [367, 204] width 341 height 316
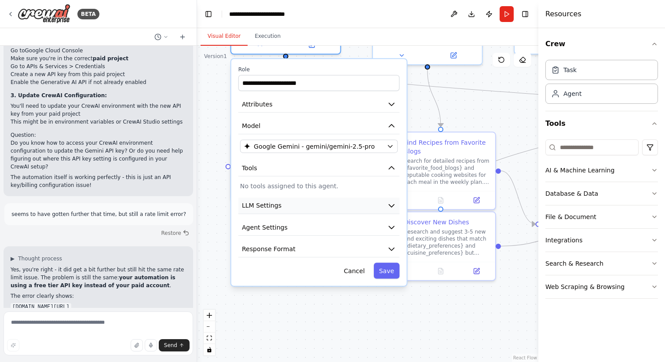
click at [394, 208] on icon "button" at bounding box center [391, 205] width 9 height 9
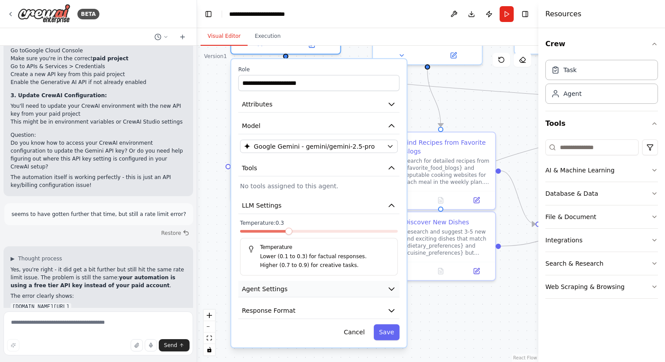
click at [389, 288] on icon "button" at bounding box center [391, 288] width 9 height 9
click at [394, 288] on icon "button" at bounding box center [391, 289] width 5 height 3
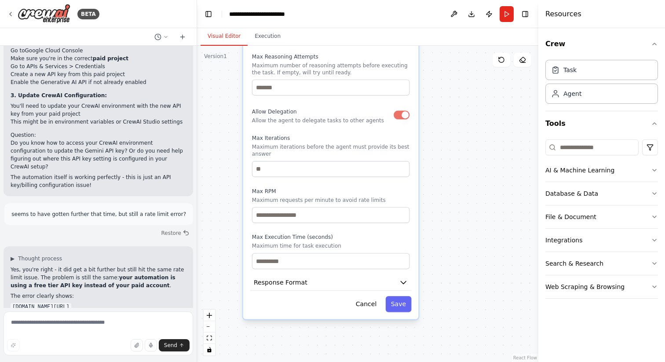
drag, startPoint x: 423, startPoint y: 316, endPoint x: 435, endPoint y: 38, distance: 277.7
click at [435, 38] on div "Visual Editor Execution Version 1 Show Tools Hide Agents .deletable-edge-delete…" at bounding box center [367, 195] width 341 height 334
click at [405, 283] on icon "button" at bounding box center [403, 282] width 9 height 9
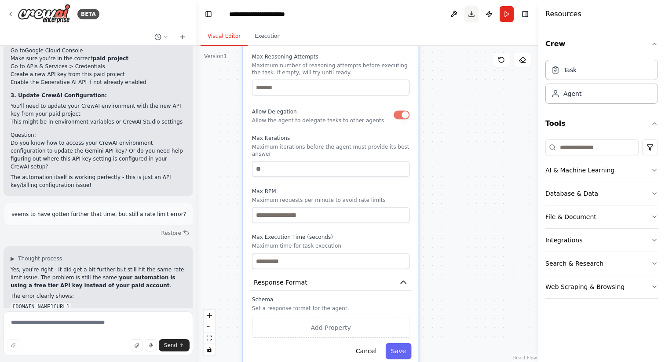
click at [473, 15] on button "Download" at bounding box center [471, 14] width 14 height 16
click at [426, 7] on header "**********" at bounding box center [367, 14] width 341 height 28
click at [450, 14] on button at bounding box center [454, 14] width 14 height 16
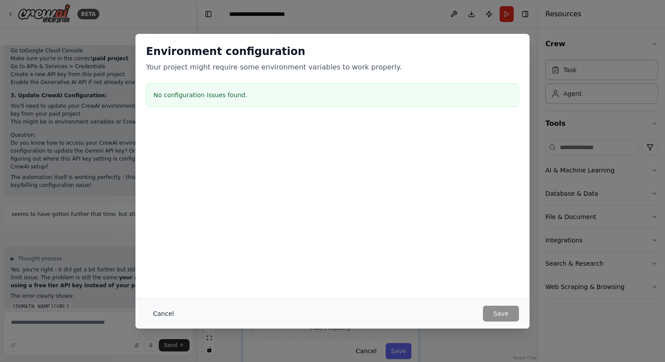
click at [153, 316] on button "Cancel" at bounding box center [163, 314] width 35 height 16
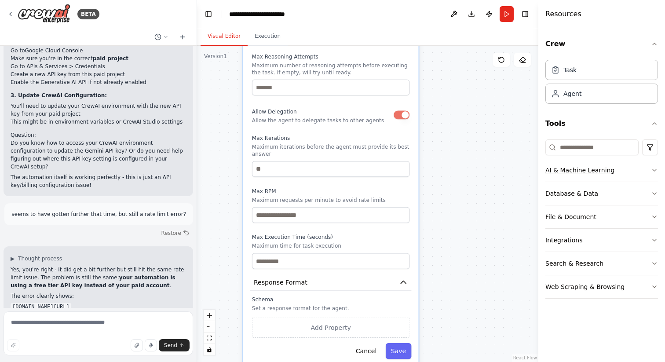
click at [598, 172] on div "AI & Machine Learning" at bounding box center [579, 170] width 69 height 9
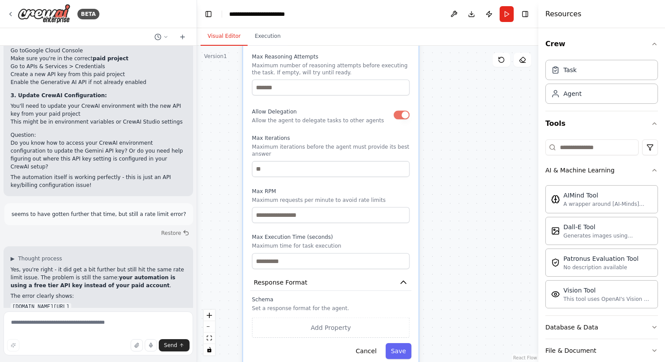
click at [528, 33] on div "Visual Editor Execution" at bounding box center [367, 37] width 341 height 18
click at [527, 36] on div "Visual Editor Execution" at bounding box center [367, 37] width 341 height 18
click at [9, 13] on icon at bounding box center [10, 14] width 7 height 7
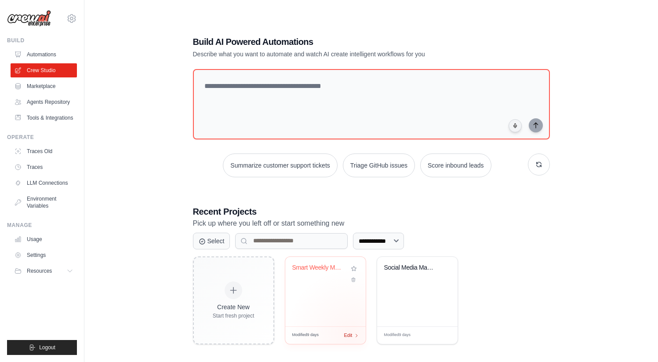
click at [351, 334] on span "Edit" at bounding box center [348, 335] width 8 height 7
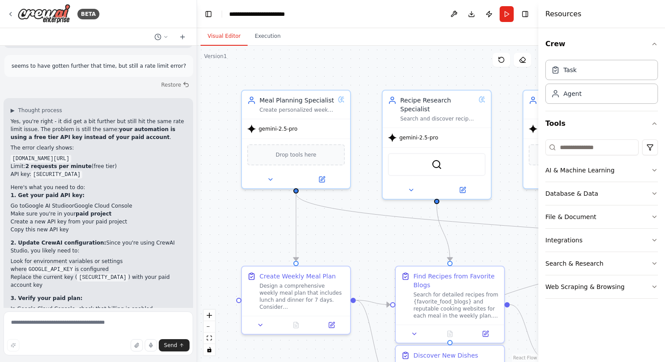
scroll to position [4641, 0]
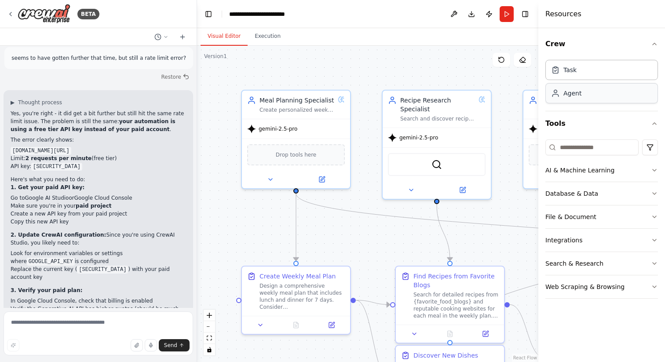
click at [582, 95] on div "Agent" at bounding box center [601, 93] width 113 height 20
click at [569, 91] on div "Agent" at bounding box center [572, 93] width 18 height 9
click at [577, 65] on div "Task" at bounding box center [601, 69] width 113 height 20
click at [576, 68] on div "Task" at bounding box center [569, 69] width 13 height 9
click at [653, 45] on icon "button" at bounding box center [654, 43] width 7 height 7
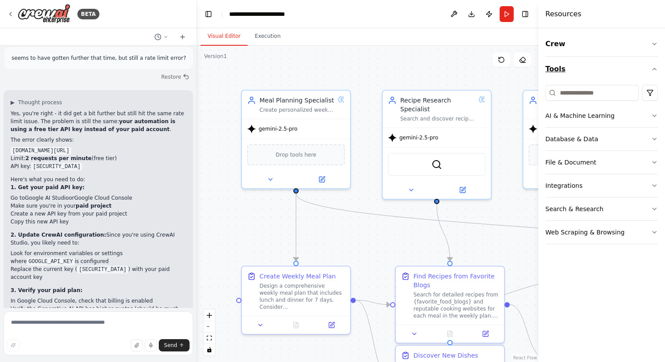
click at [653, 69] on icon "button" at bounding box center [655, 69] width 4 height 2
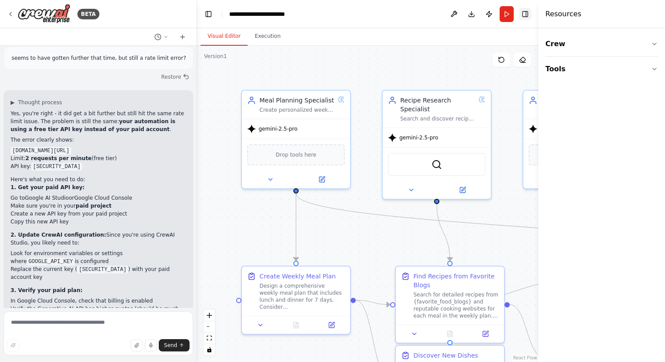
click at [529, 17] on button "Toggle Right Sidebar" at bounding box center [525, 14] width 12 height 12
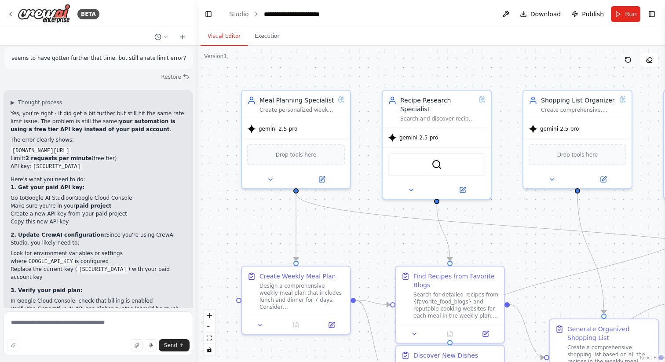
click at [629, 61] on icon at bounding box center [627, 59] width 7 height 7
click at [627, 60] on icon at bounding box center [627, 59] width 7 height 7
click at [322, 177] on icon at bounding box center [323, 177] width 4 height 4
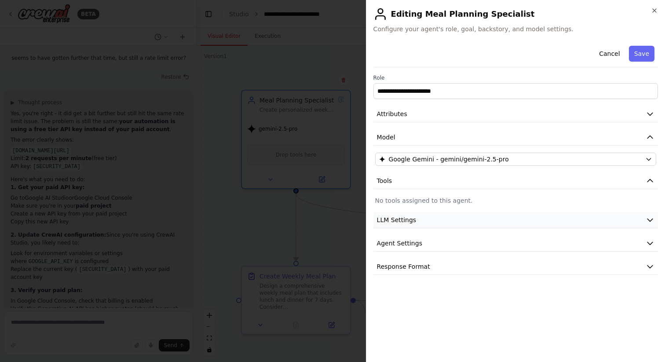
click at [419, 225] on button "LLM Settings" at bounding box center [515, 220] width 284 height 16
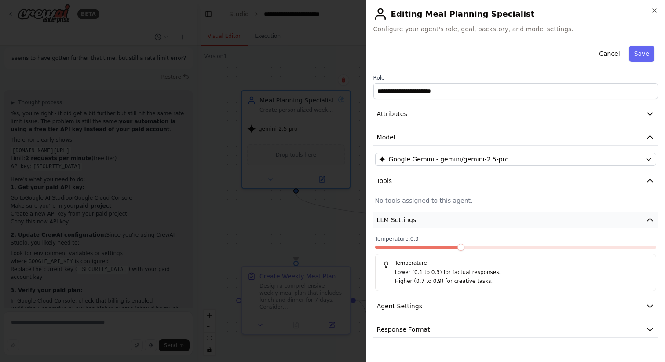
click at [421, 219] on button "LLM Settings" at bounding box center [515, 220] width 284 height 16
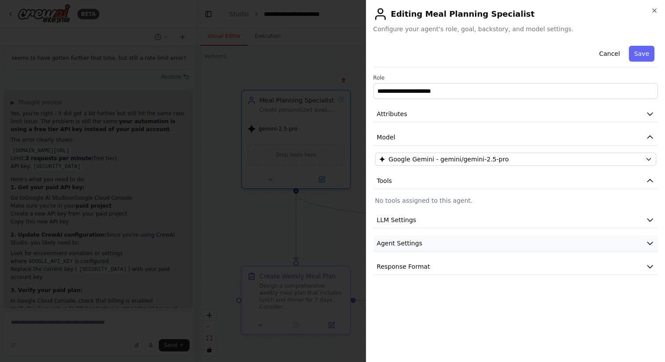
click at [418, 239] on span "Agent Settings" at bounding box center [399, 243] width 45 height 9
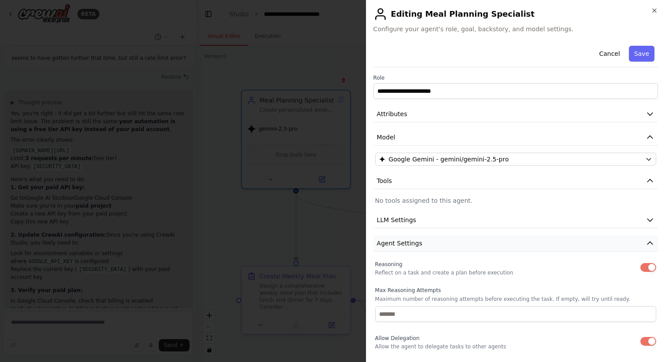
click at [418, 239] on span "Agent Settings" at bounding box center [399, 243] width 45 height 9
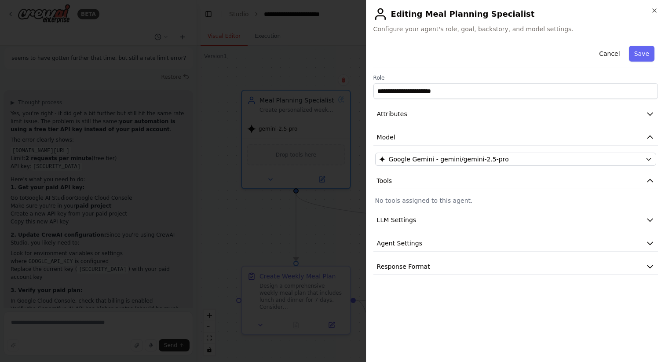
click at [605, 52] on button "Cancel" at bounding box center [609, 54] width 31 height 16
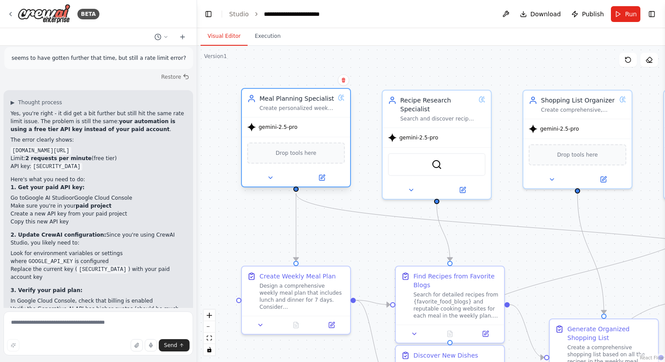
click at [281, 128] on span "gemini-2.5-pro" at bounding box center [278, 127] width 39 height 7
click at [76, 325] on textarea at bounding box center [99, 333] width 190 height 44
type textarea "**********"
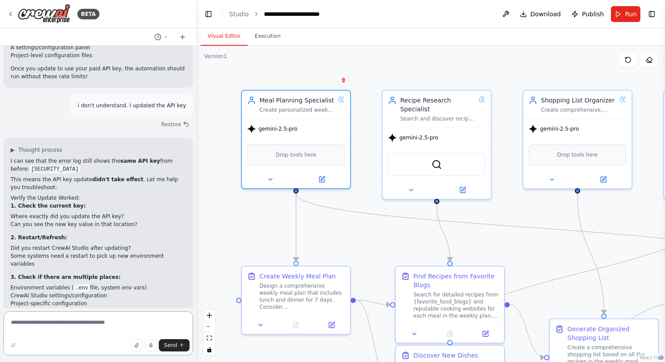
scroll to position [4958, 0]
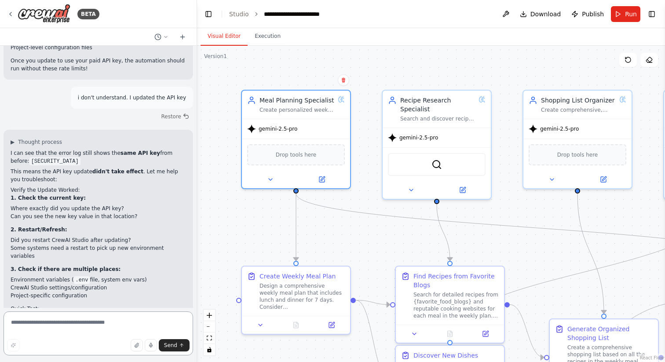
click at [26, 325] on textarea at bounding box center [99, 333] width 190 height 44
paste textarea "**********"
drag, startPoint x: 149, startPoint y: 322, endPoint x: 56, endPoint y: 323, distance: 92.8
click at [56, 323] on textarea "**********" at bounding box center [99, 333] width 190 height 44
type textarea "**********"
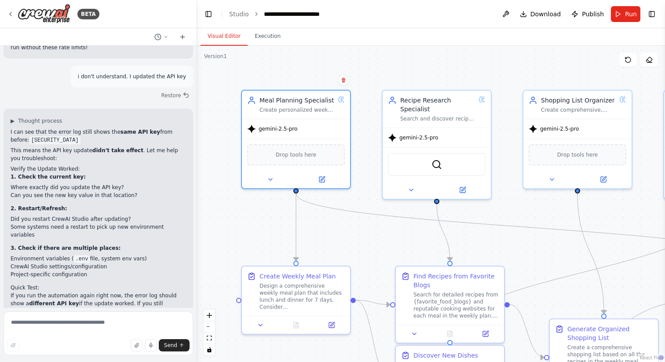
scroll to position [5029, 0]
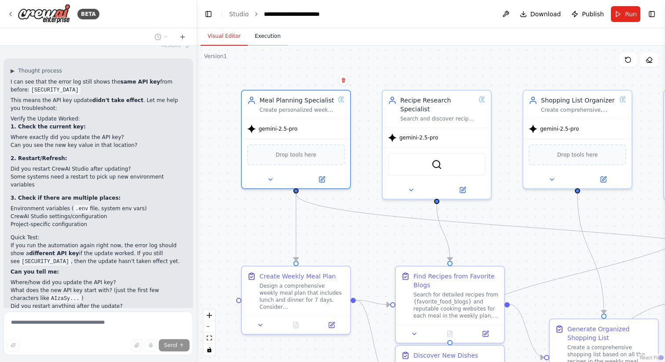
click at [274, 33] on button "Execution" at bounding box center [268, 36] width 40 height 18
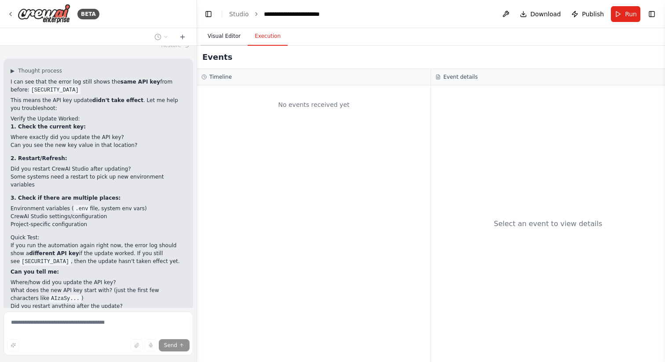
click at [238, 35] on button "Visual Editor" at bounding box center [224, 36] width 47 height 18
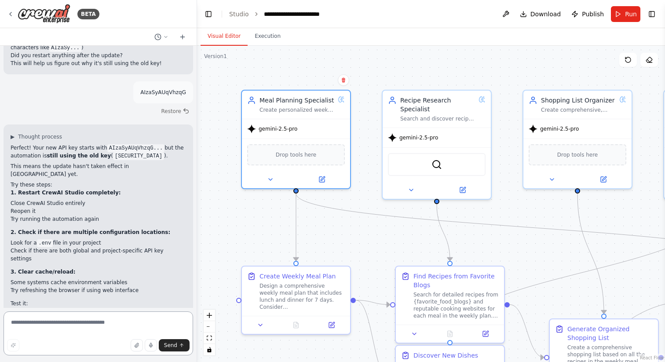
scroll to position [5288, 0]
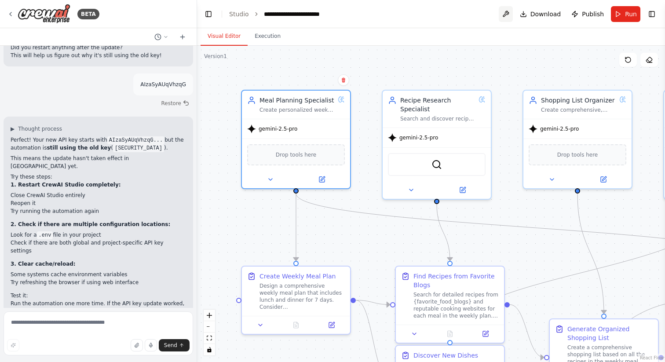
click at [511, 14] on button at bounding box center [506, 14] width 14 height 16
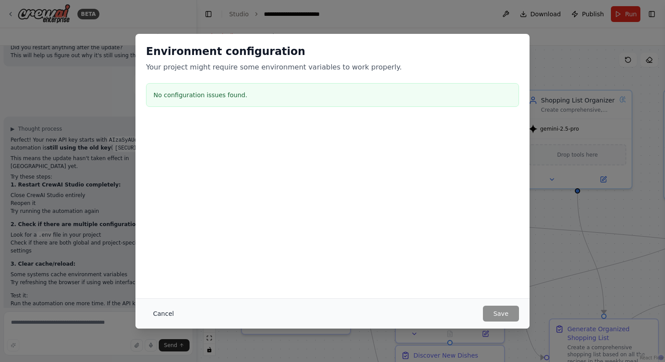
click at [160, 312] on button "Cancel" at bounding box center [163, 314] width 35 height 16
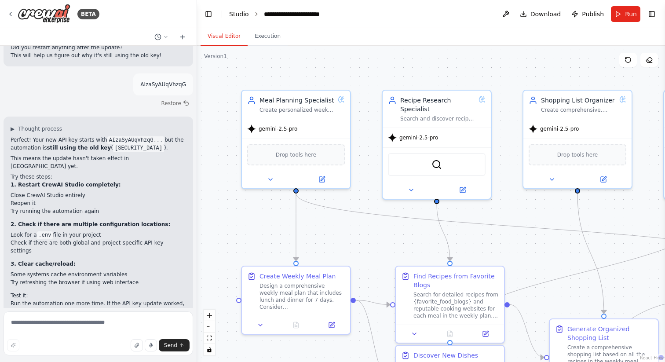
click at [239, 13] on link "Studio" at bounding box center [239, 14] width 20 height 7
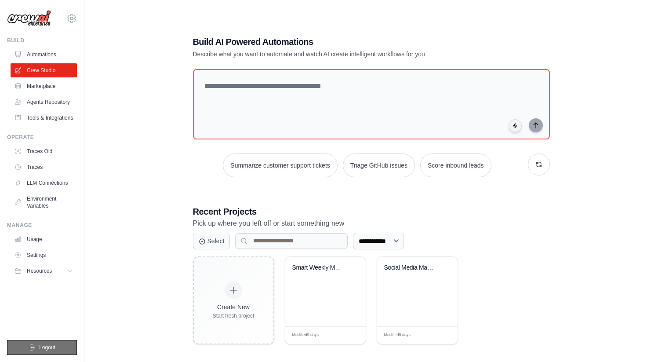
click at [47, 346] on span "Logout" at bounding box center [47, 347] width 16 height 7
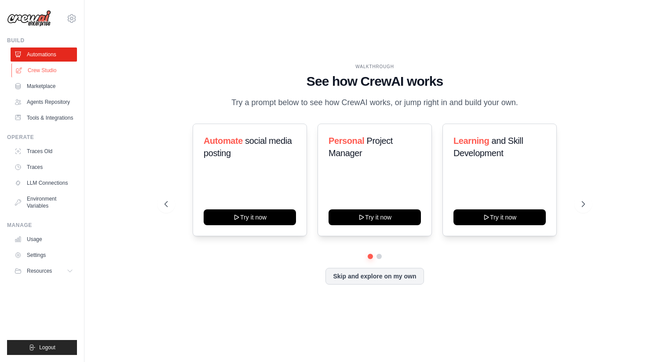
click at [39, 73] on link "Crew Studio" at bounding box center [44, 70] width 66 height 14
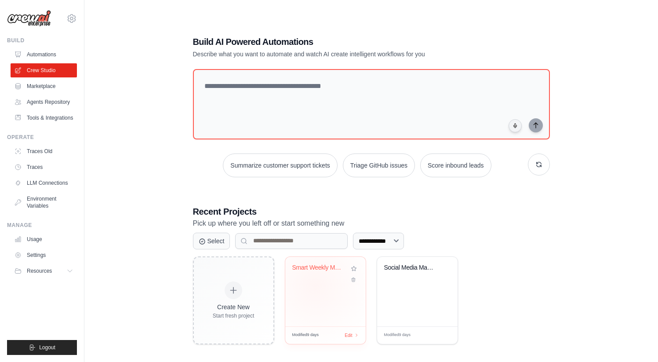
click at [315, 285] on div "Smart Weekly Meal Planner" at bounding box center [325, 291] width 80 height 69
click at [46, 178] on link "LLM Connections" at bounding box center [44, 183] width 66 height 14
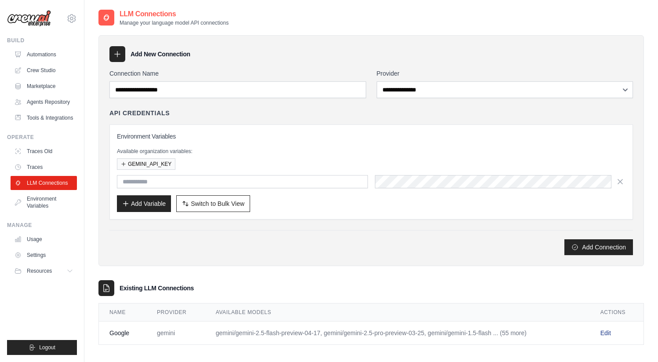
click at [602, 333] on link "Edit" at bounding box center [606, 332] width 11 height 7
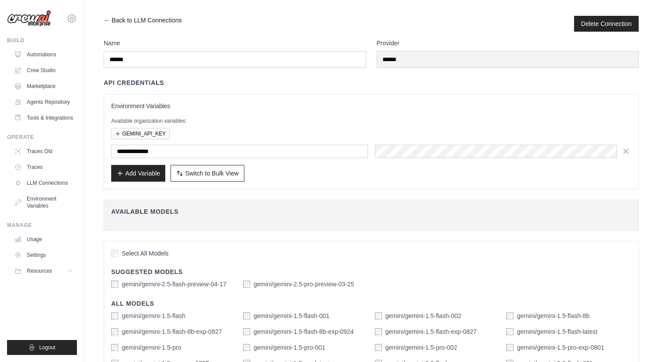
click at [140, 18] on link "← Back to LLM Connections" at bounding box center [143, 24] width 78 height 16
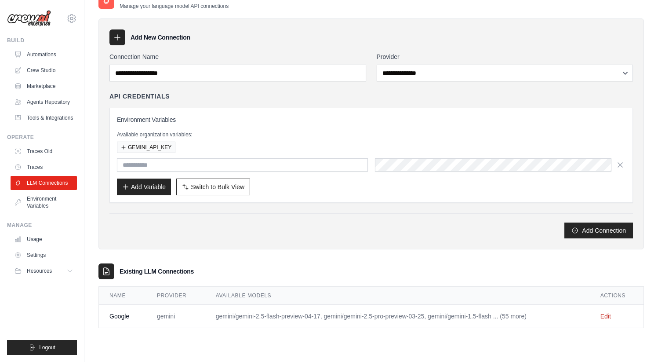
scroll to position [18, 0]
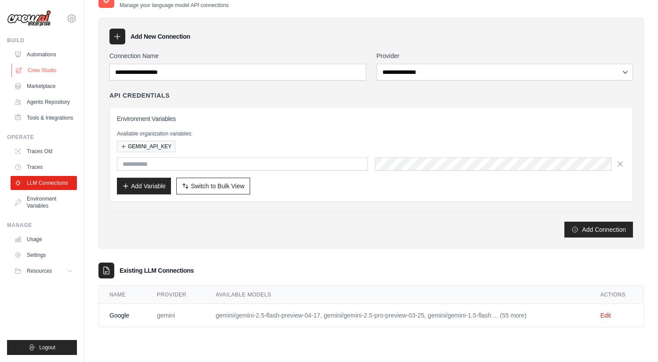
click at [44, 74] on link "Crew Studio" at bounding box center [44, 70] width 66 height 14
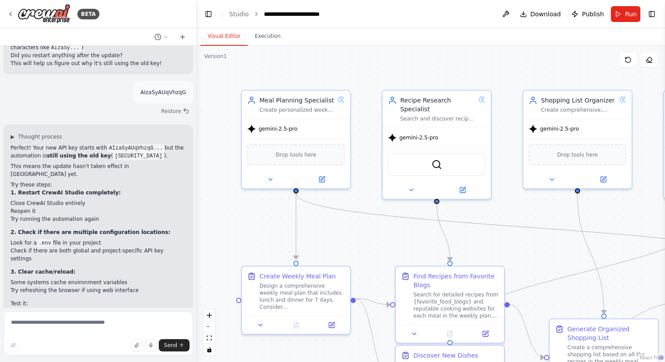
scroll to position [5288, 0]
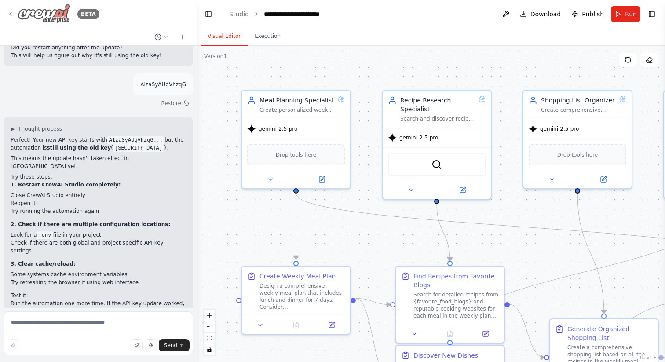
click at [11, 11] on div "BETA" at bounding box center [53, 14] width 92 height 20
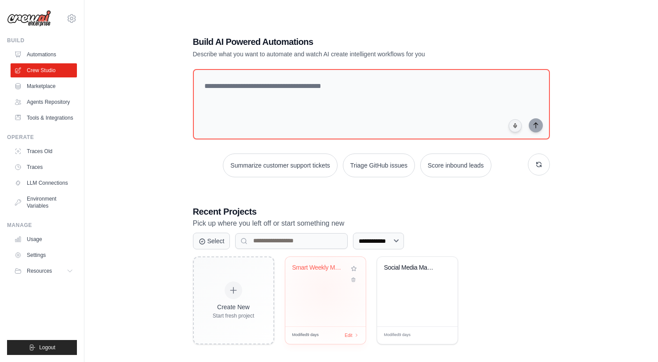
click at [325, 290] on div "Smart Weekly Meal Planner" at bounding box center [325, 291] width 80 height 69
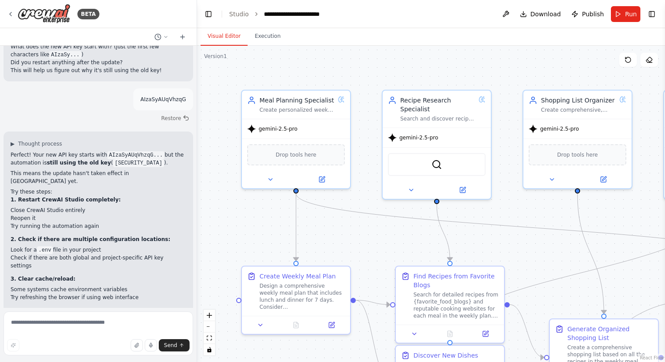
scroll to position [5288, 0]
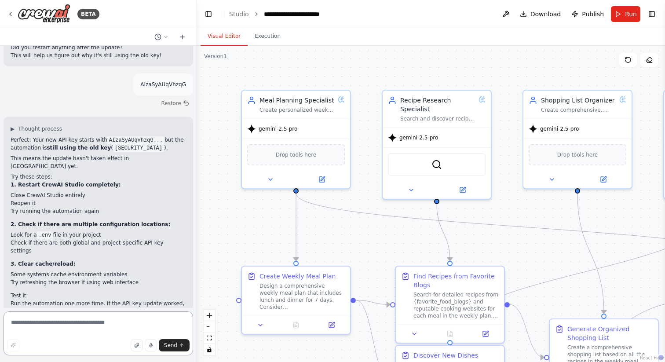
click at [106, 330] on textarea at bounding box center [99, 333] width 190 height 44
type textarea "**********"
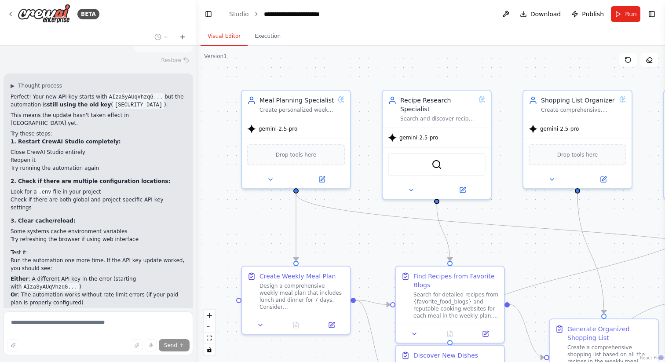
scroll to position [5359, 0]
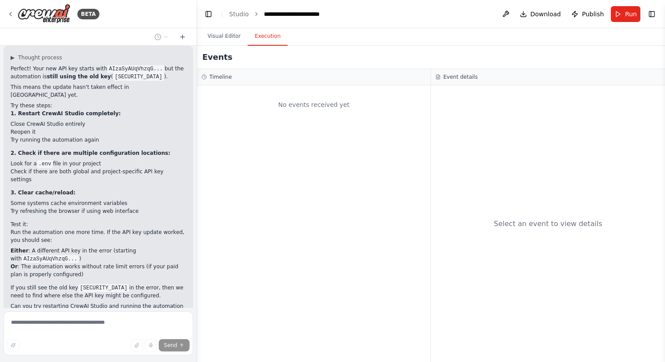
click at [270, 38] on button "Execution" at bounding box center [268, 36] width 40 height 18
click at [230, 37] on button "Visual Editor" at bounding box center [224, 36] width 47 height 18
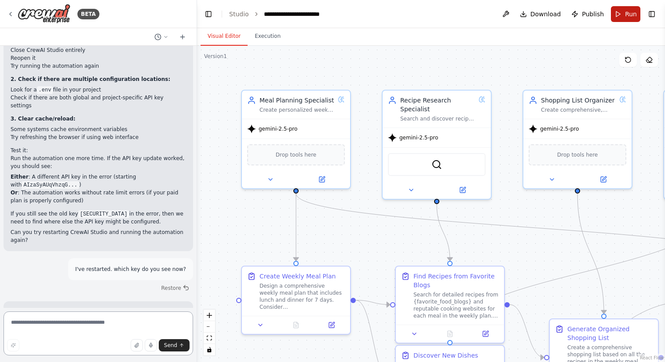
scroll to position [5451, 0]
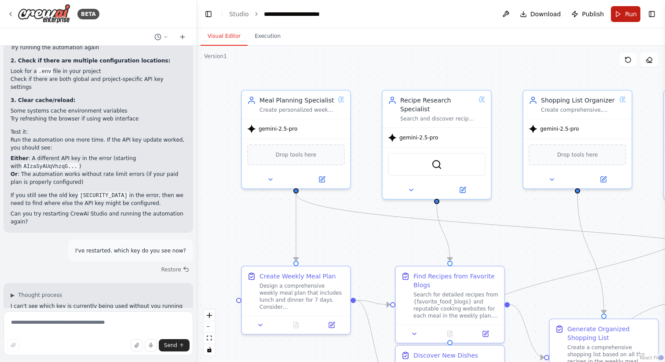
click at [628, 19] on button "Run" at bounding box center [625, 14] width 29 height 16
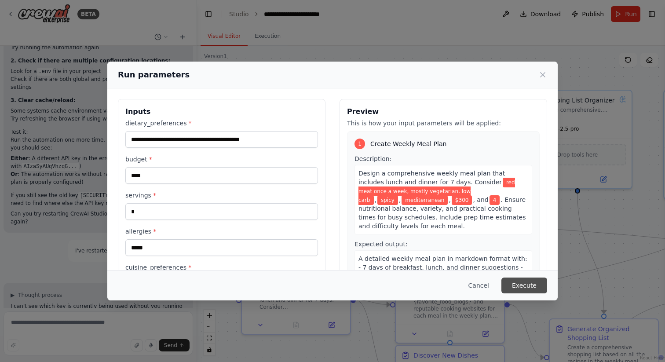
click at [518, 288] on button "Execute" at bounding box center [524, 285] width 46 height 16
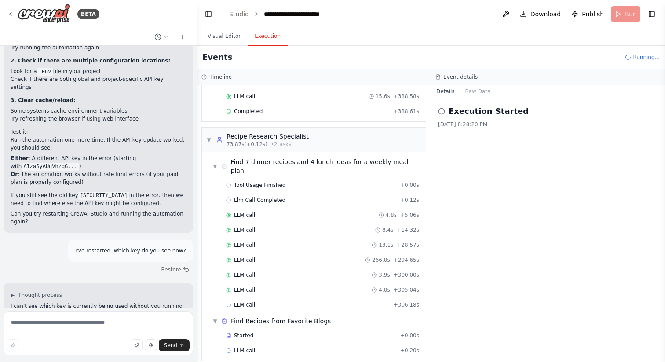
scroll to position [132, 0]
